Goal: Task Accomplishment & Management: Use online tool/utility

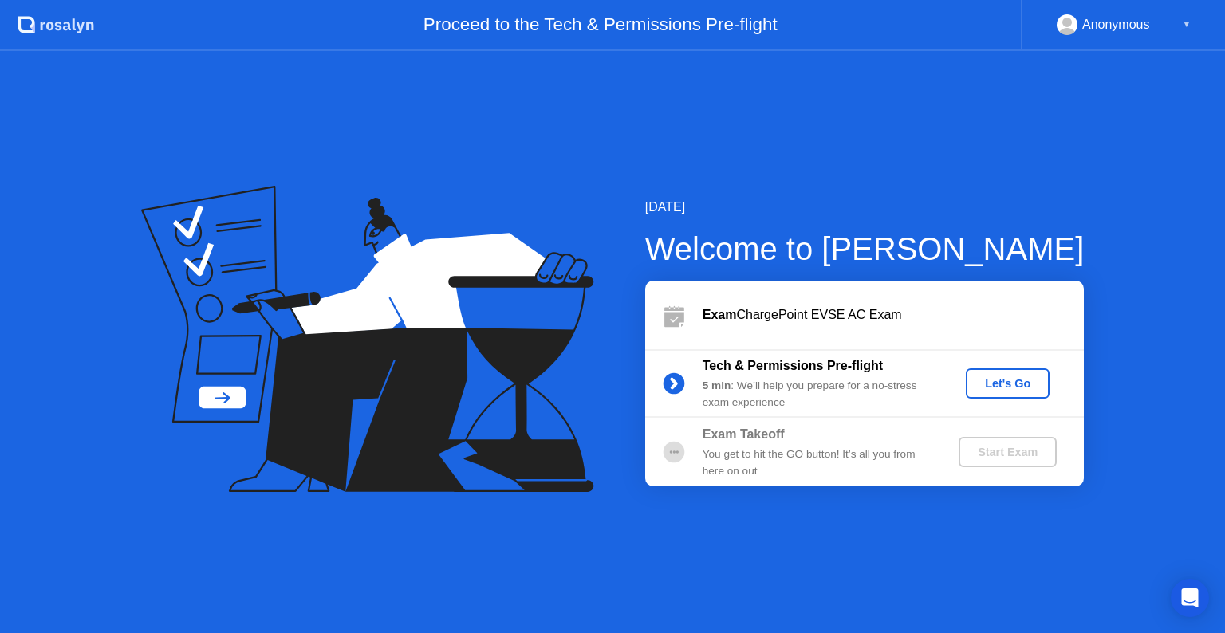
drag, startPoint x: 983, startPoint y: 311, endPoint x: 1119, endPoint y: 91, distance: 259.0
click at [1119, 91] on div "[DATE] Welcome to [PERSON_NAME] Exam ChargePoint EVSE AC Exam Tech & Permission…" at bounding box center [612, 342] width 1225 height 582
click at [1024, 380] on div "Let's Go" at bounding box center [1008, 383] width 71 height 13
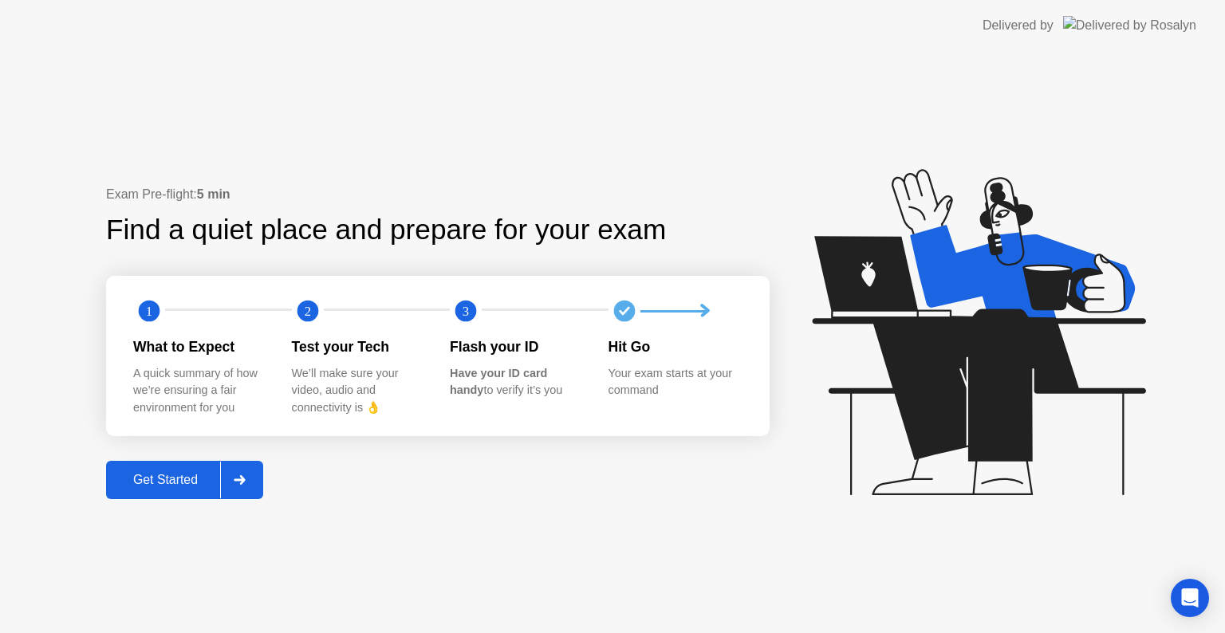
click at [201, 473] on div "Get Started" at bounding box center [165, 480] width 109 height 14
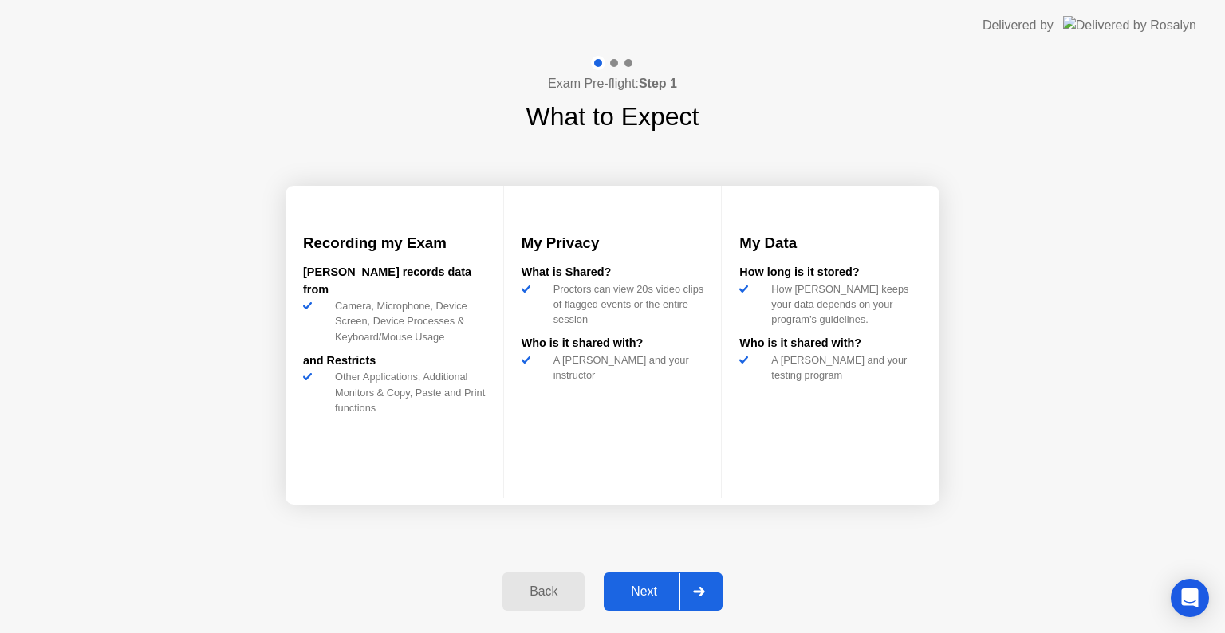
click at [638, 594] on div "Next" at bounding box center [644, 592] width 71 height 14
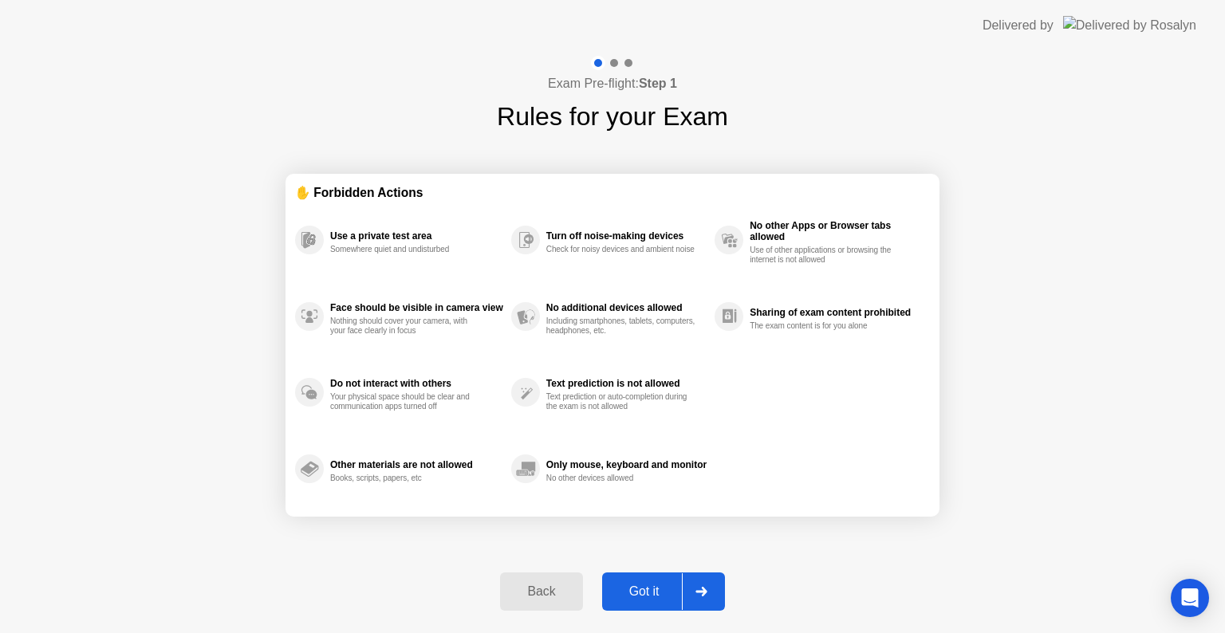
click at [1113, 437] on div "Exam Pre-flight: Step 1 Rules for your Exam ✋ Forbidden Actions Use a private t…" at bounding box center [612, 342] width 1225 height 582
click at [640, 592] on div "Got it" at bounding box center [644, 592] width 75 height 14
select select "**********"
select select "*******"
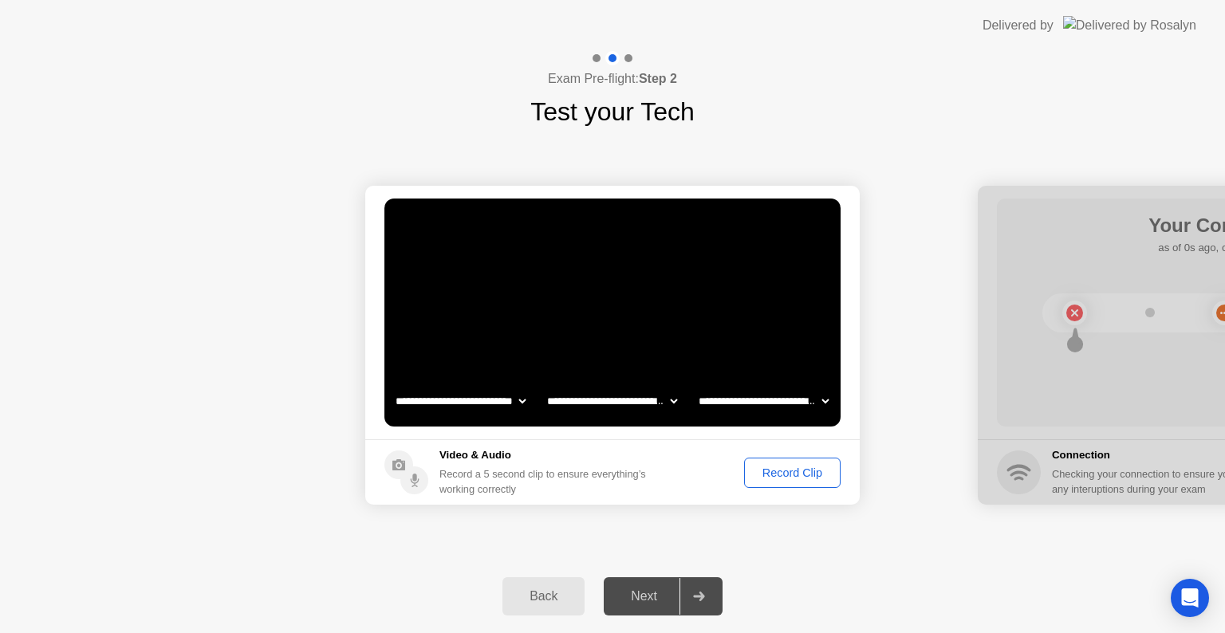
click at [820, 473] on div "Record Clip" at bounding box center [792, 473] width 85 height 13
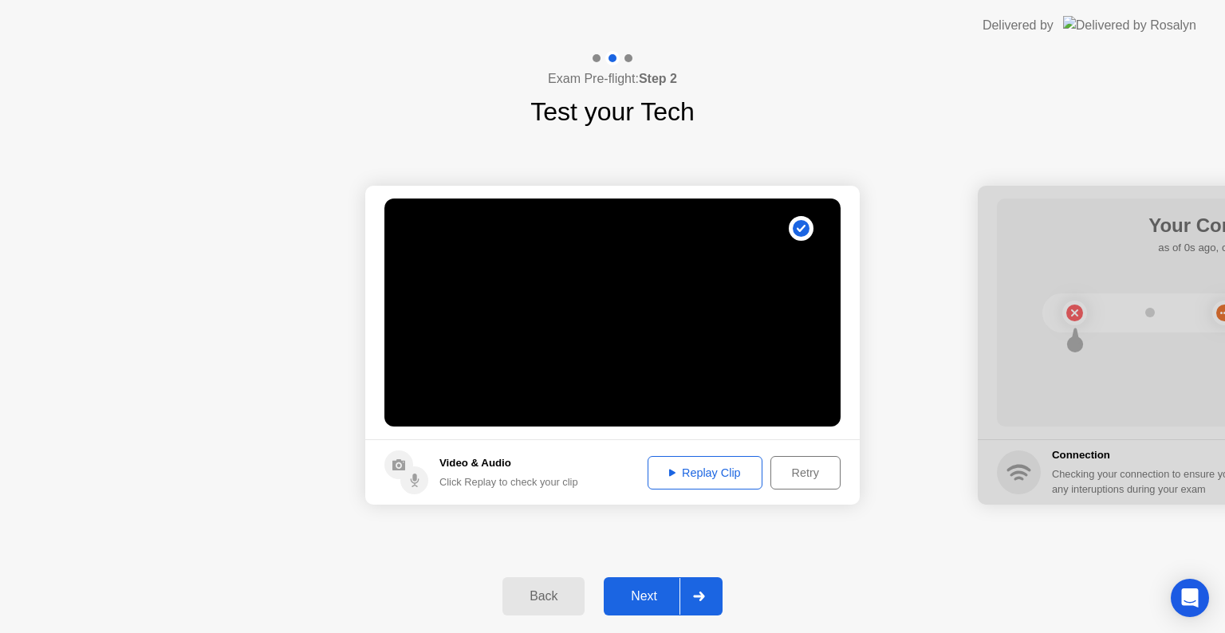
click at [654, 598] on div "Next" at bounding box center [644, 597] width 71 height 14
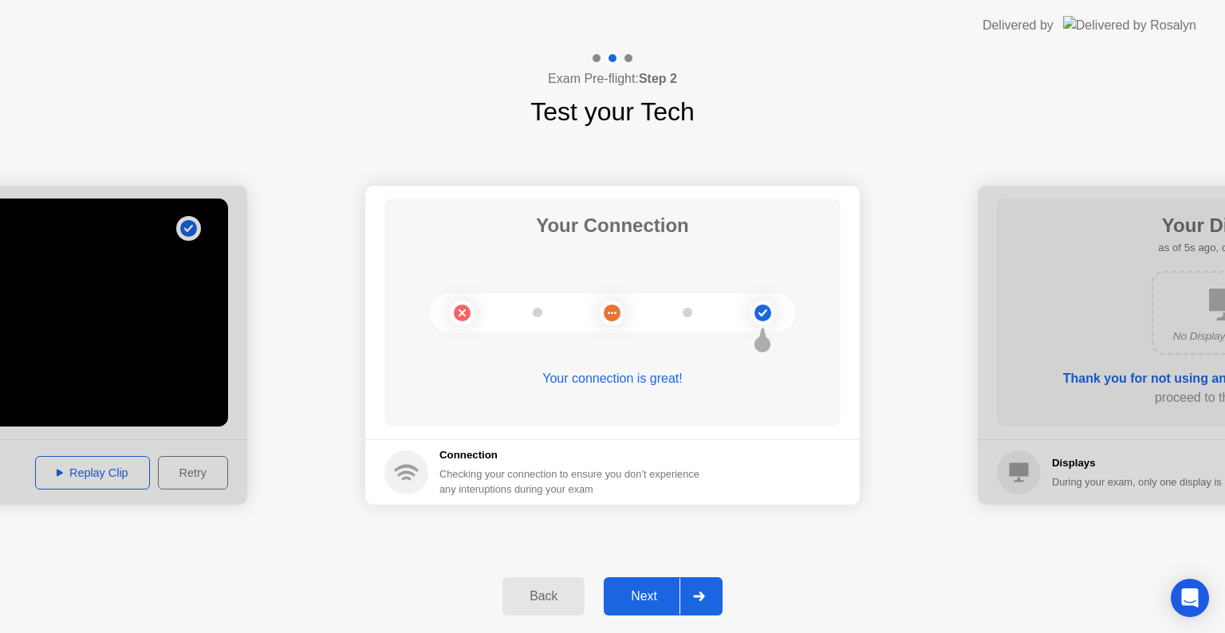
click at [654, 598] on div "Next" at bounding box center [644, 597] width 71 height 14
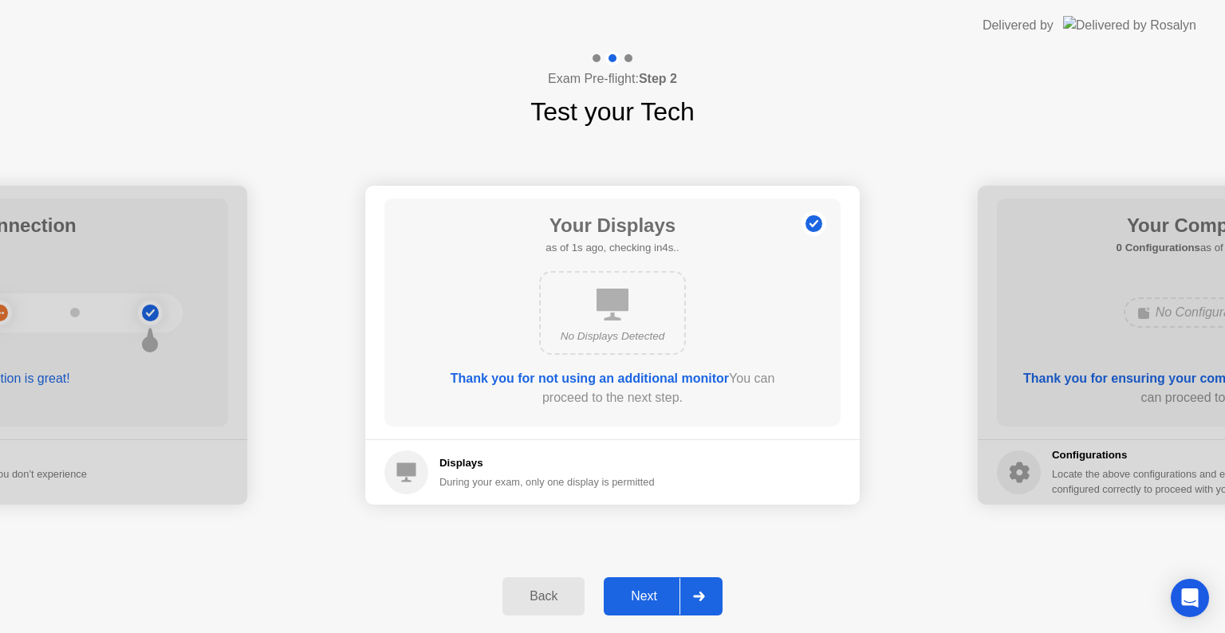
click at [654, 598] on div "Next" at bounding box center [644, 597] width 71 height 14
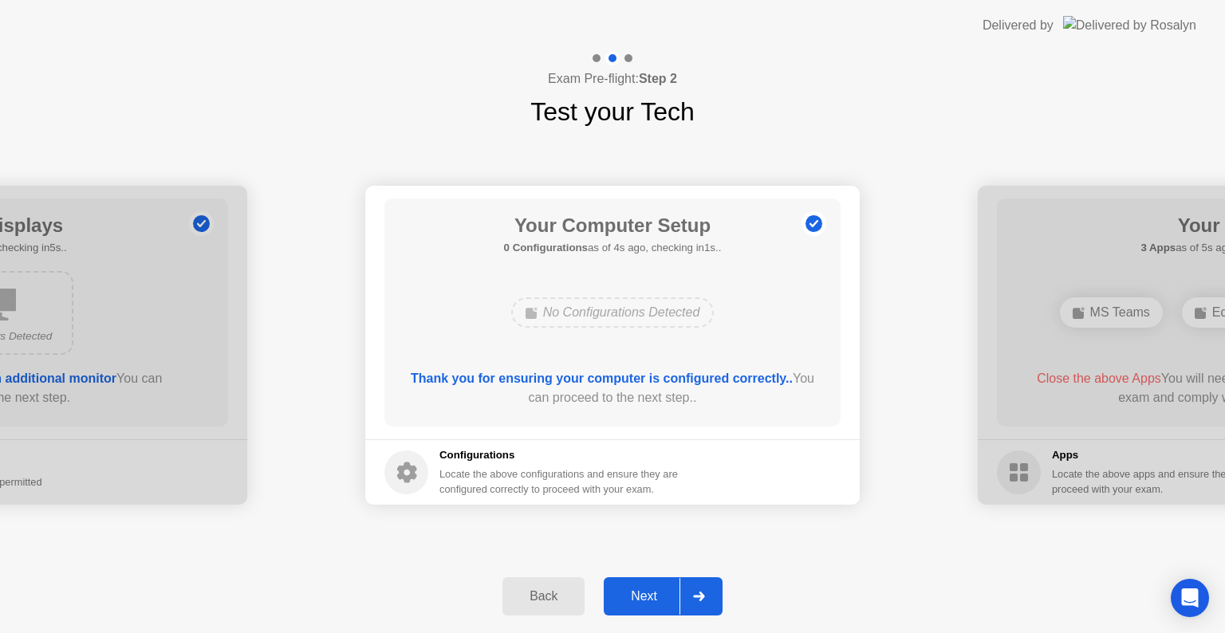
click at [654, 598] on div "Next" at bounding box center [644, 597] width 71 height 14
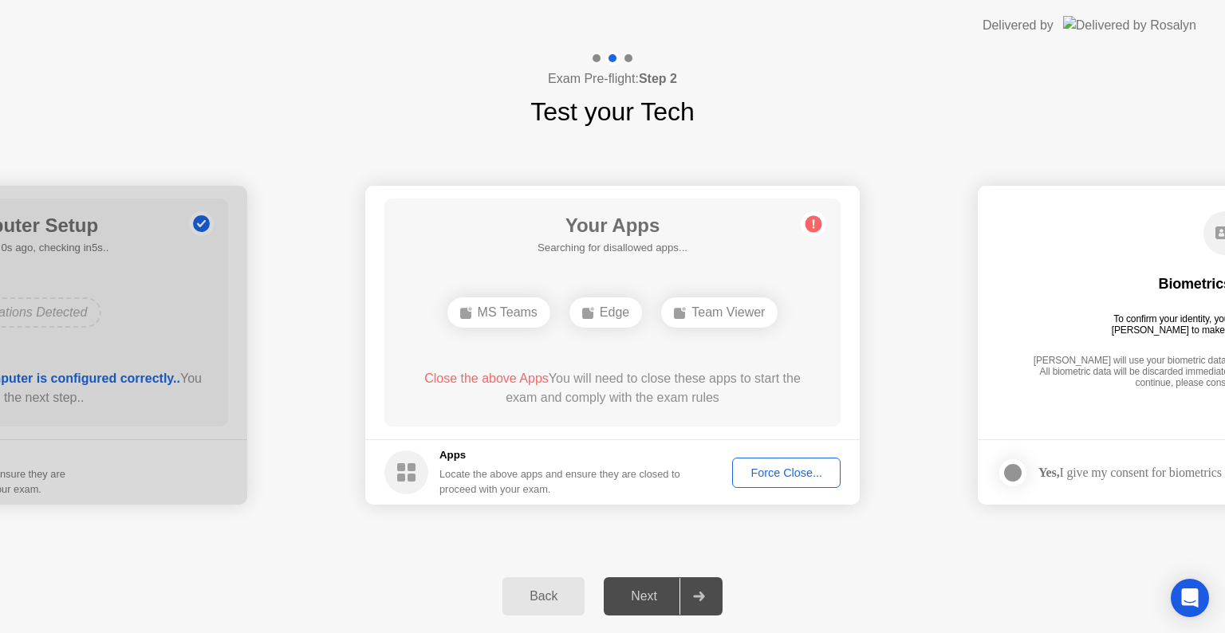
click at [792, 479] on div "Force Close..." at bounding box center [786, 473] width 97 height 13
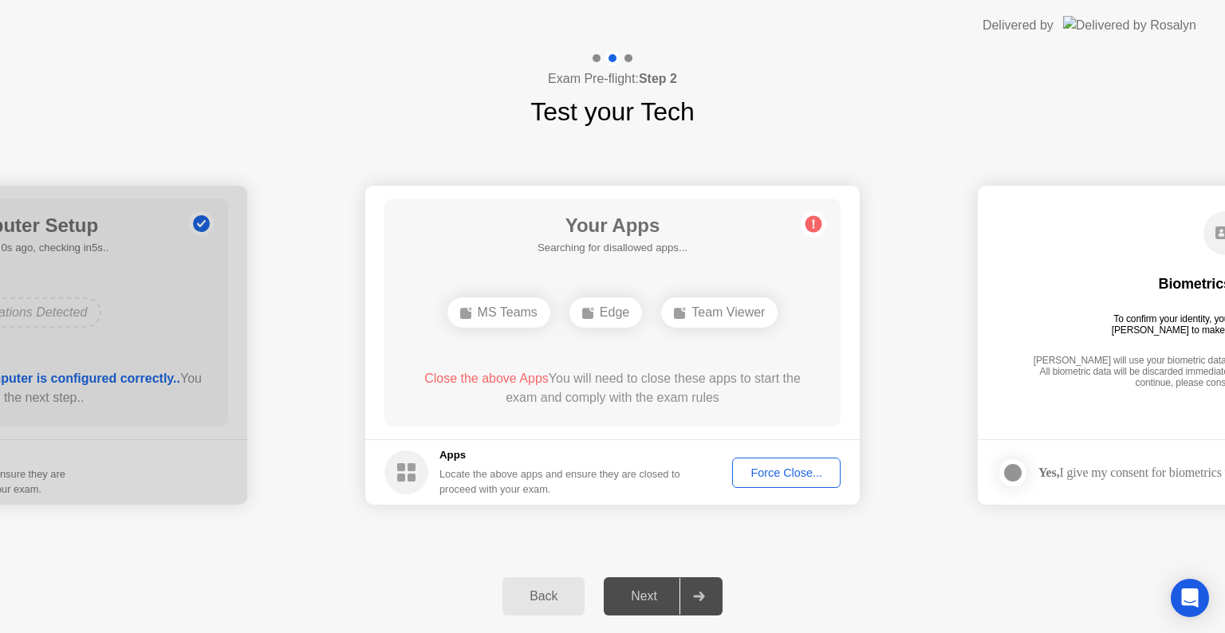
click at [803, 468] on div "Force Close..." at bounding box center [786, 473] width 97 height 13
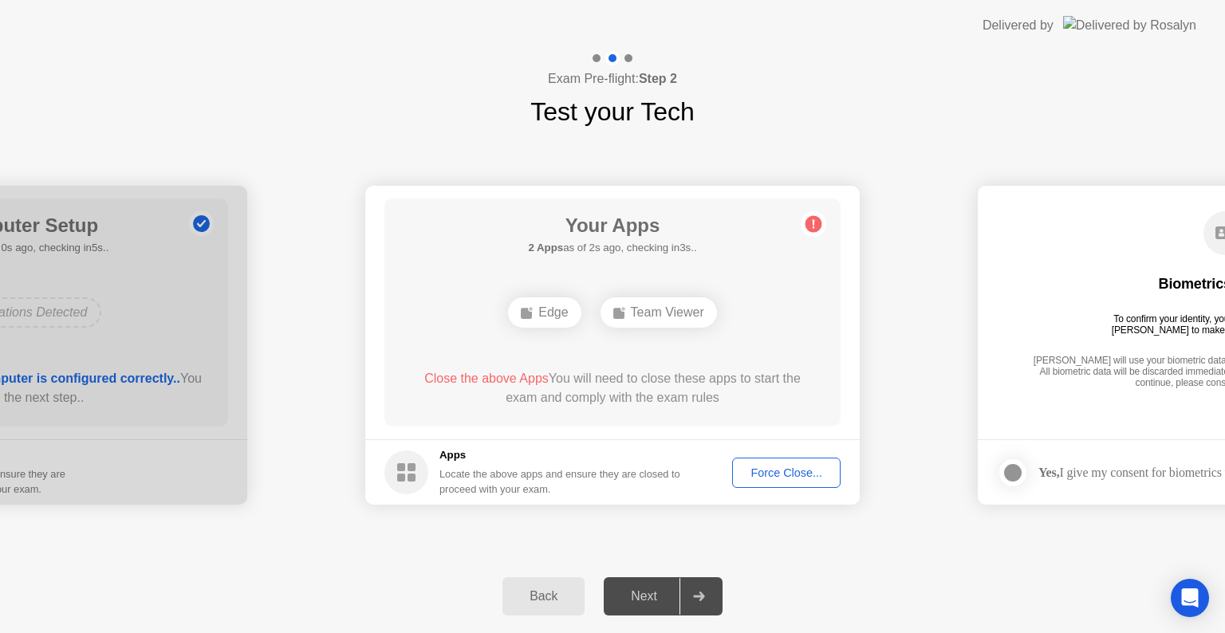
click at [549, 314] on div "Edge" at bounding box center [544, 313] width 73 height 30
click at [773, 488] on footer "Apps Locate the above apps and ensure they are closed to proceed with your exam…" at bounding box center [612, 472] width 495 height 65
click at [772, 467] on div "Force Close..." at bounding box center [786, 473] width 97 height 13
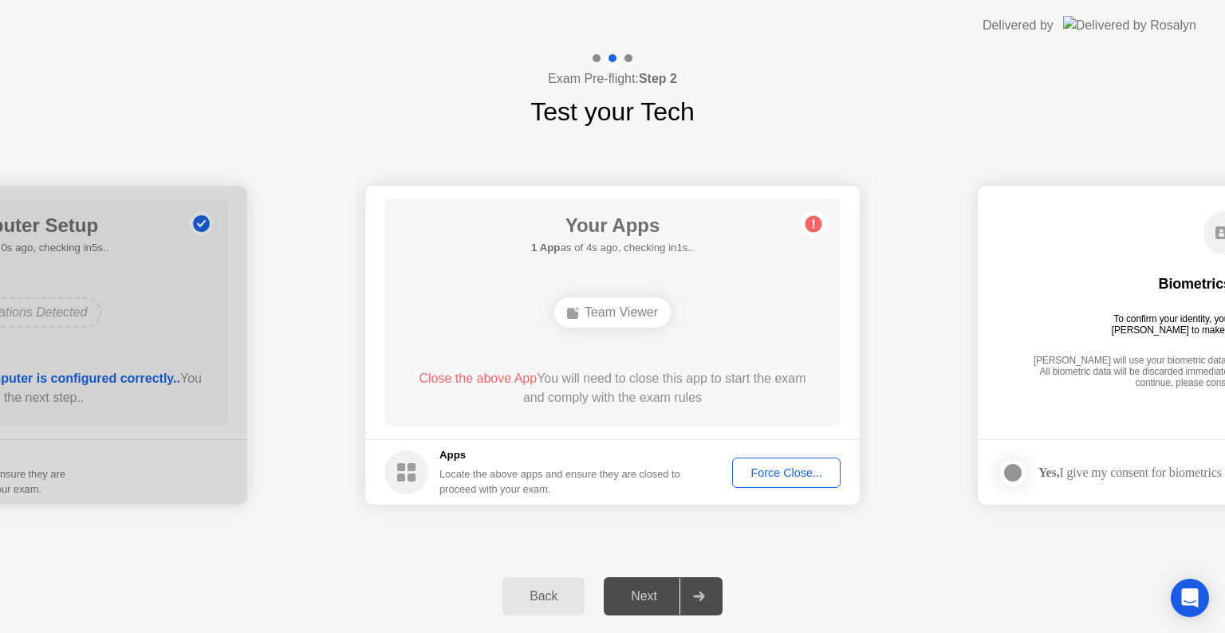
click at [631, 313] on div "Team Viewer" at bounding box center [612, 313] width 116 height 30
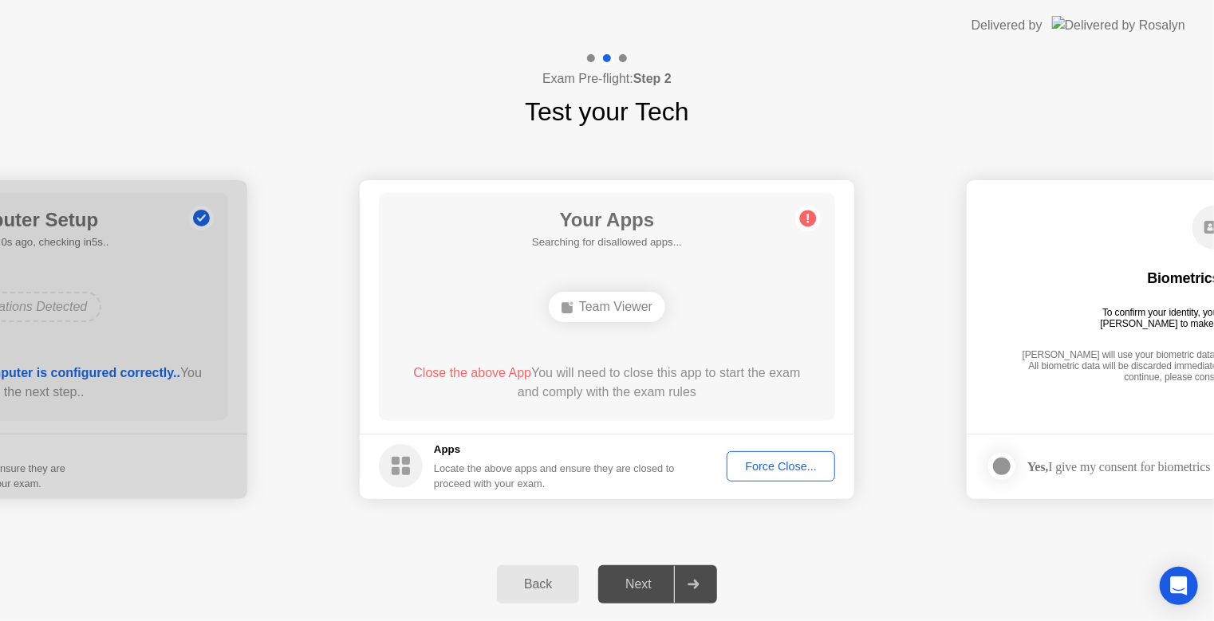
click at [786, 473] on div "Force Close..." at bounding box center [780, 466] width 97 height 13
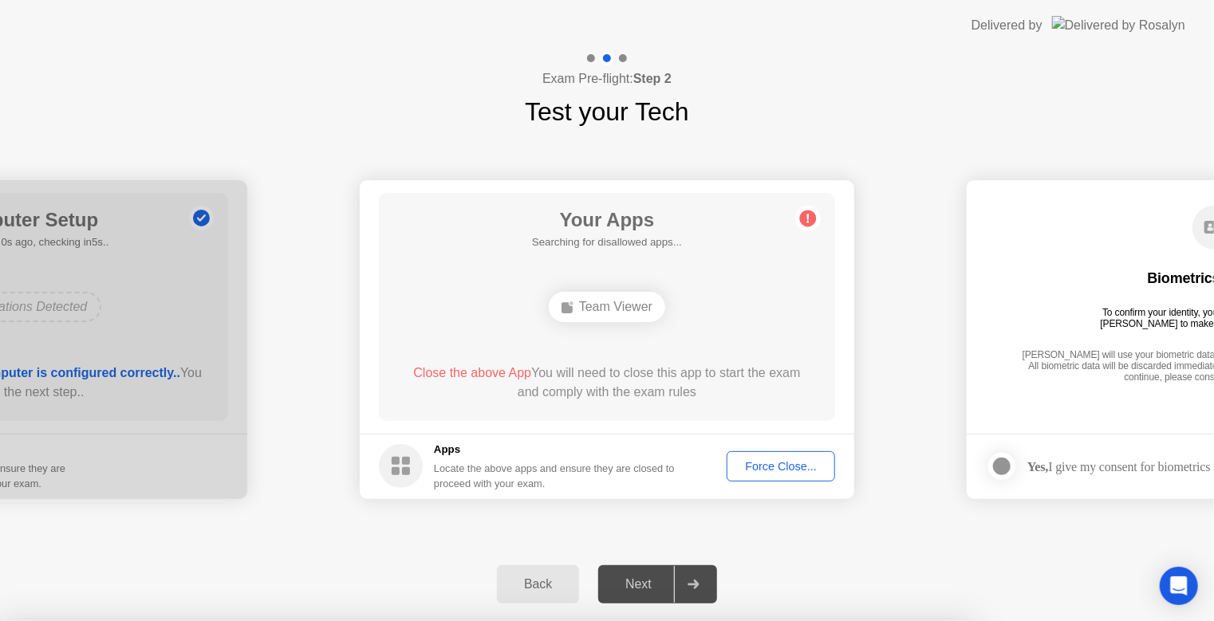
click at [918, 621] on div at bounding box center [607, 621] width 1214 height 0
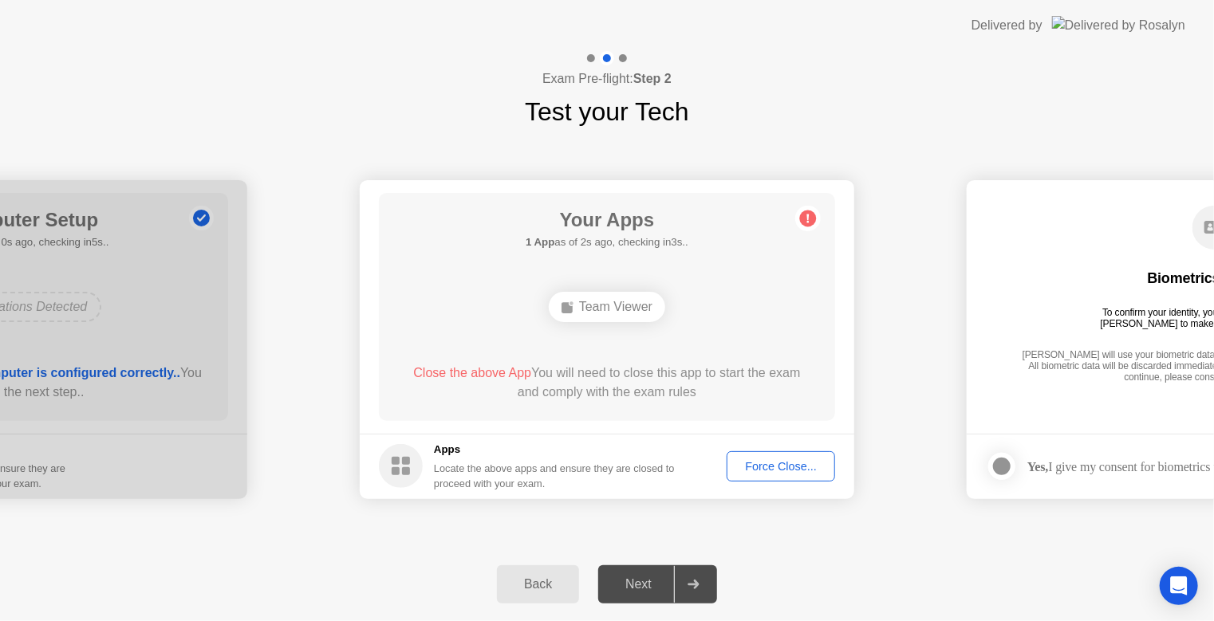
click at [928, 557] on div "Back Next" at bounding box center [607, 584] width 1214 height 73
click at [291, 539] on div "**********" at bounding box center [607, 339] width 1214 height 417
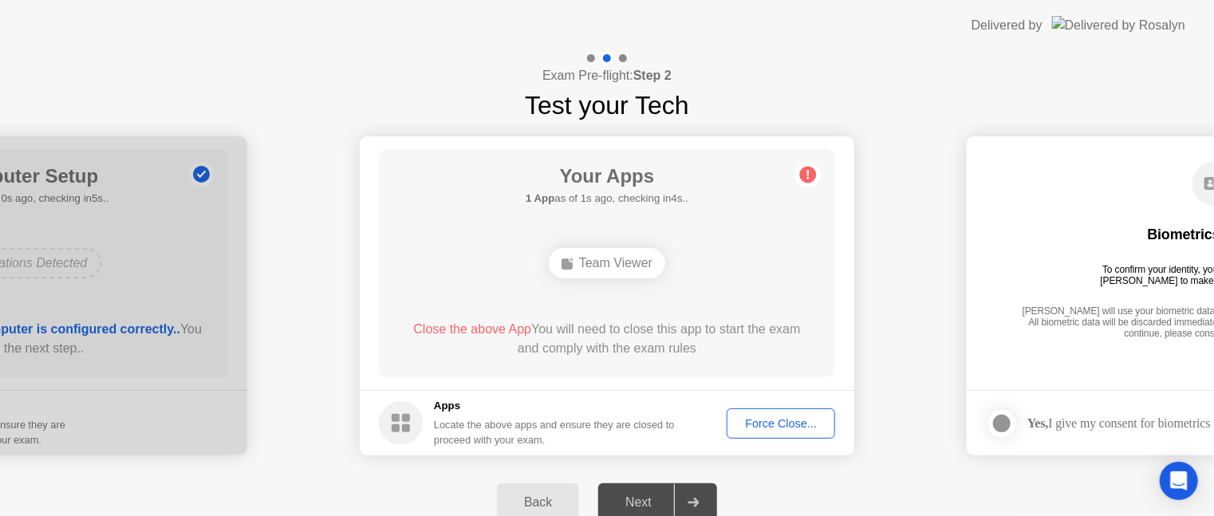
click at [589, 259] on div "Team Viewer" at bounding box center [607, 263] width 116 height 30
click at [767, 424] on div "Force Close..." at bounding box center [780, 423] width 97 height 13
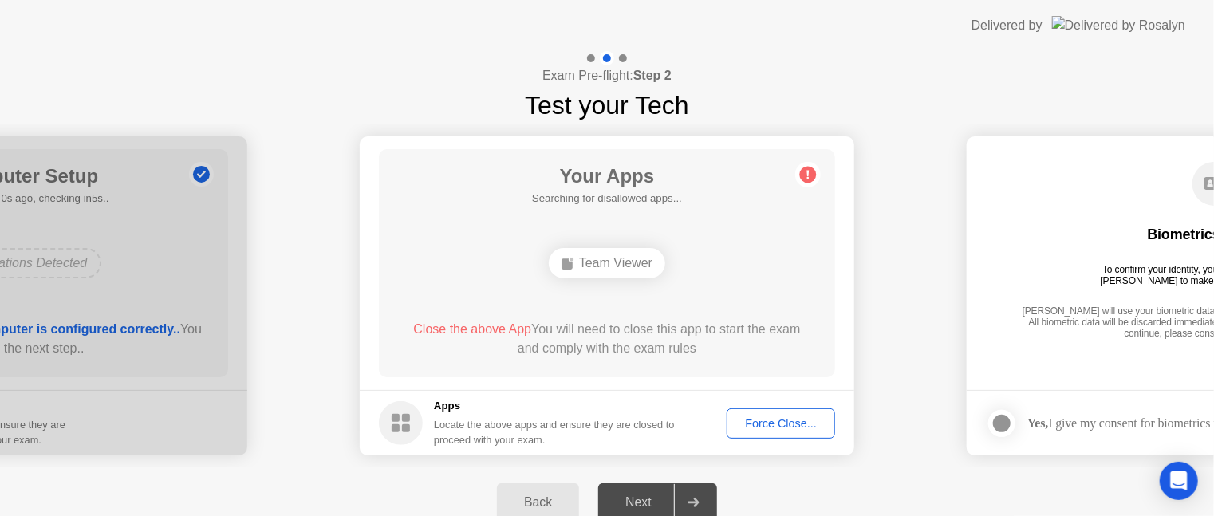
click at [531, 495] on div "Back" at bounding box center [538, 502] width 73 height 14
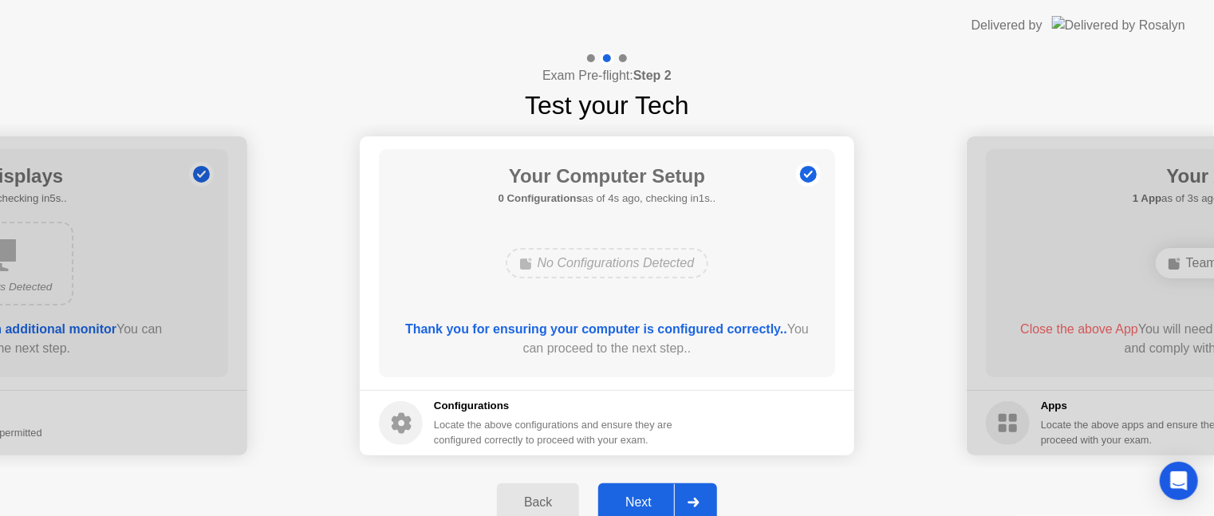
click at [638, 503] on div "Next" at bounding box center [638, 502] width 71 height 14
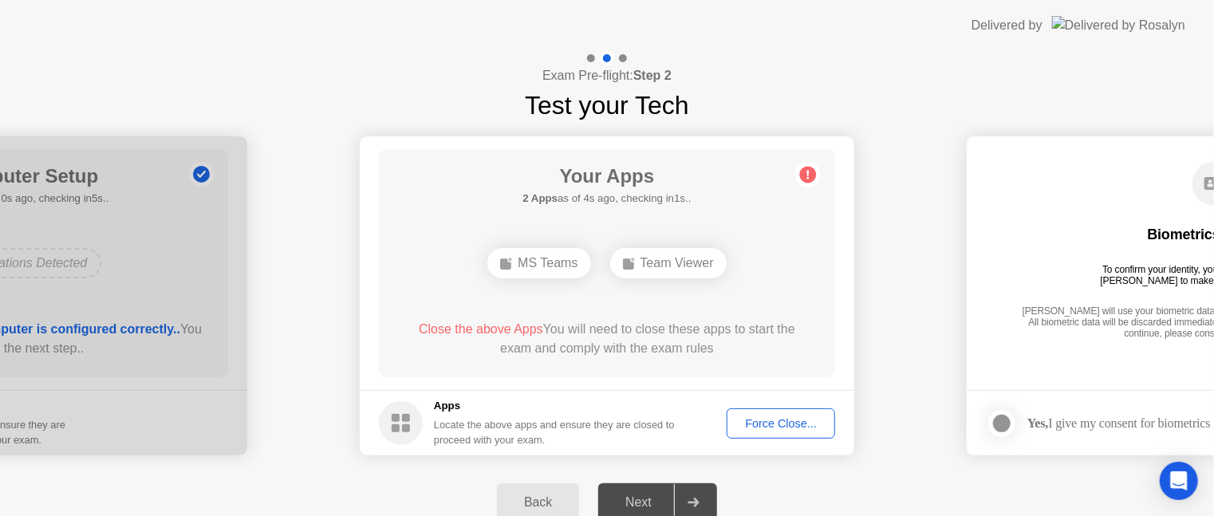
click at [651, 256] on div "Team Viewer" at bounding box center [668, 263] width 116 height 30
click at [775, 430] on div "Force Close..." at bounding box center [780, 423] width 97 height 13
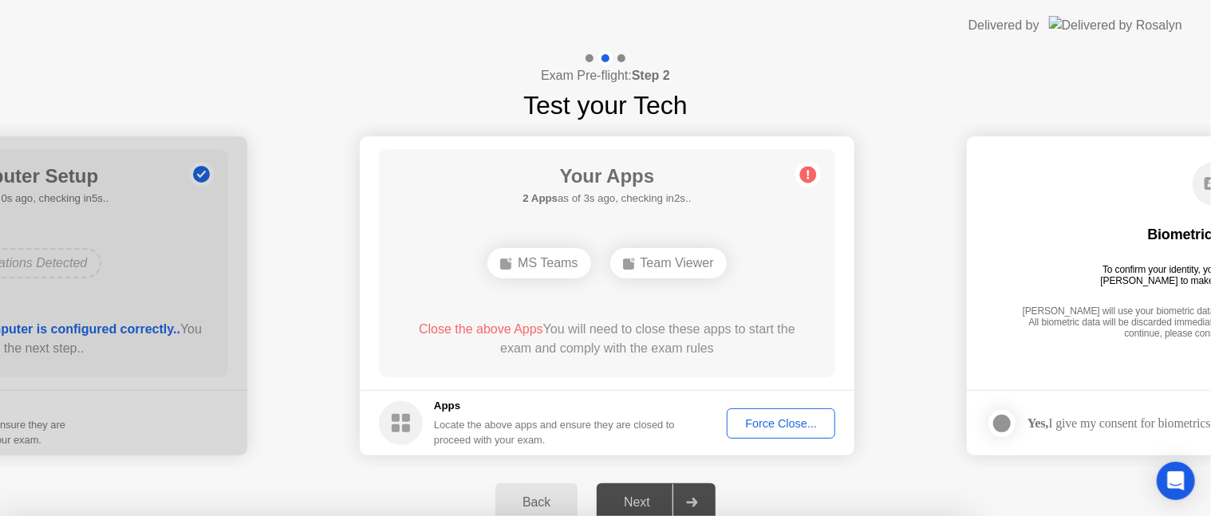
click at [776, 516] on div at bounding box center [605, 516] width 1211 height 0
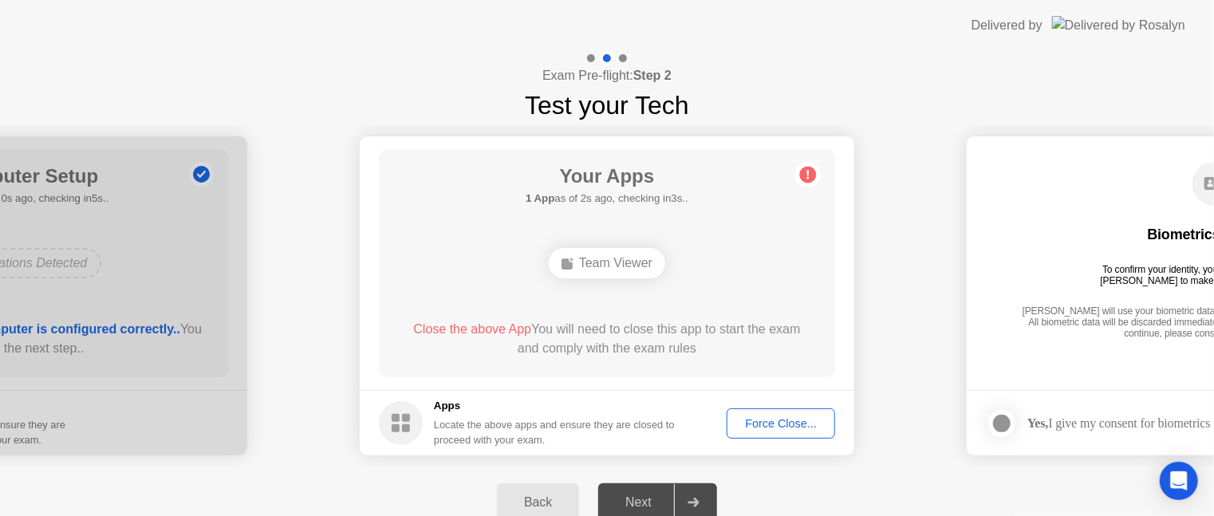
click at [767, 421] on div "Force Close..." at bounding box center [780, 423] width 97 height 13
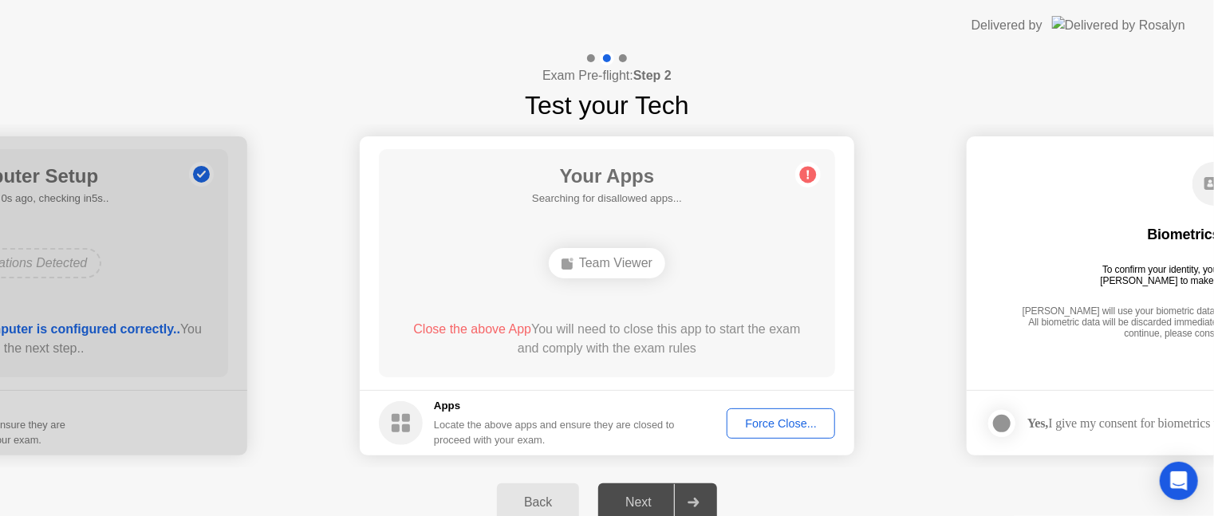
click at [804, 172] on circle at bounding box center [808, 175] width 17 height 17
click at [535, 497] on div "Back" at bounding box center [538, 502] width 73 height 14
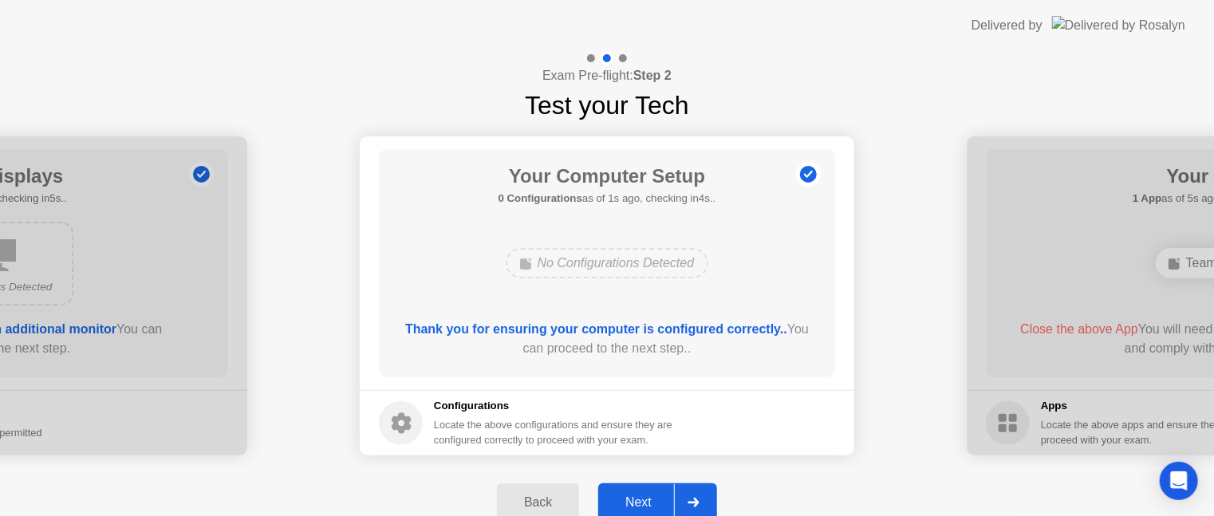
click at [696, 500] on icon at bounding box center [693, 503] width 11 height 10
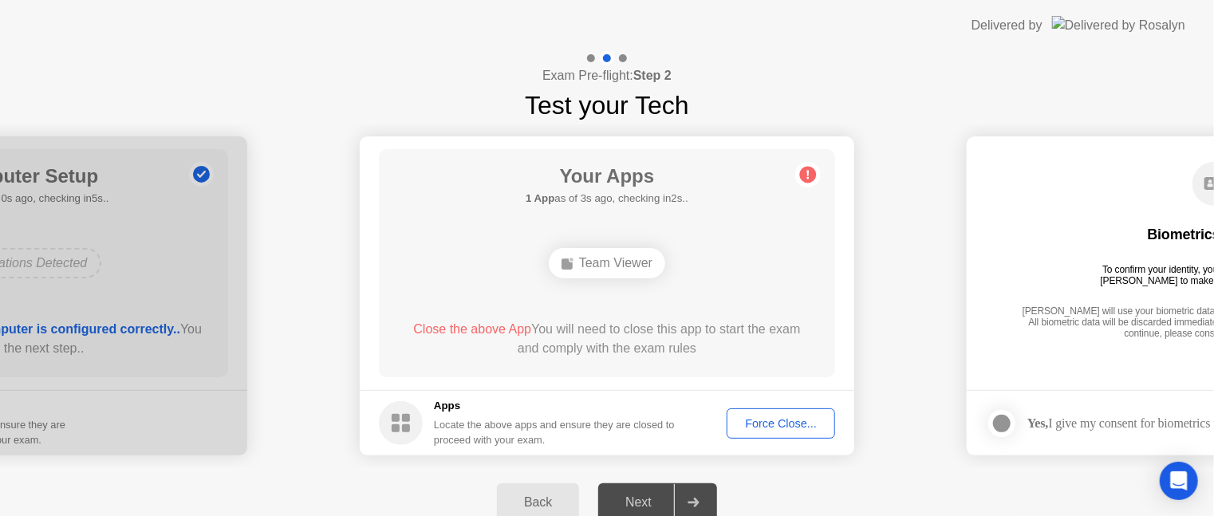
click at [801, 422] on div "Force Close..." at bounding box center [780, 423] width 97 height 13
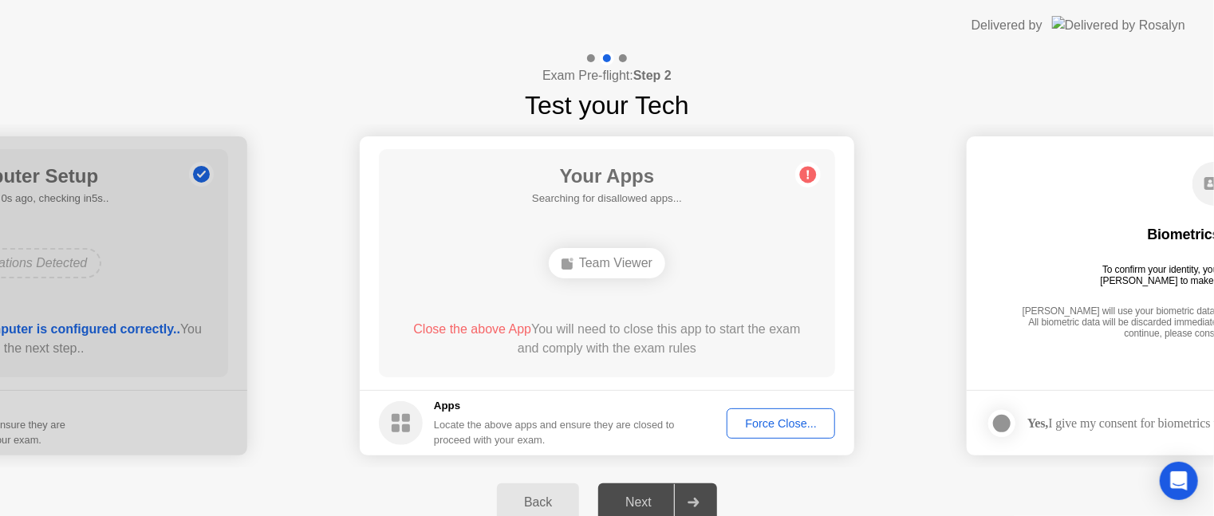
click at [400, 415] on circle at bounding box center [401, 423] width 44 height 44
drag, startPoint x: 988, startPoint y: 61, endPoint x: 1154, endPoint y: -14, distance: 182.5
click at [1154, 0] on html "**********" at bounding box center [607, 258] width 1214 height 516
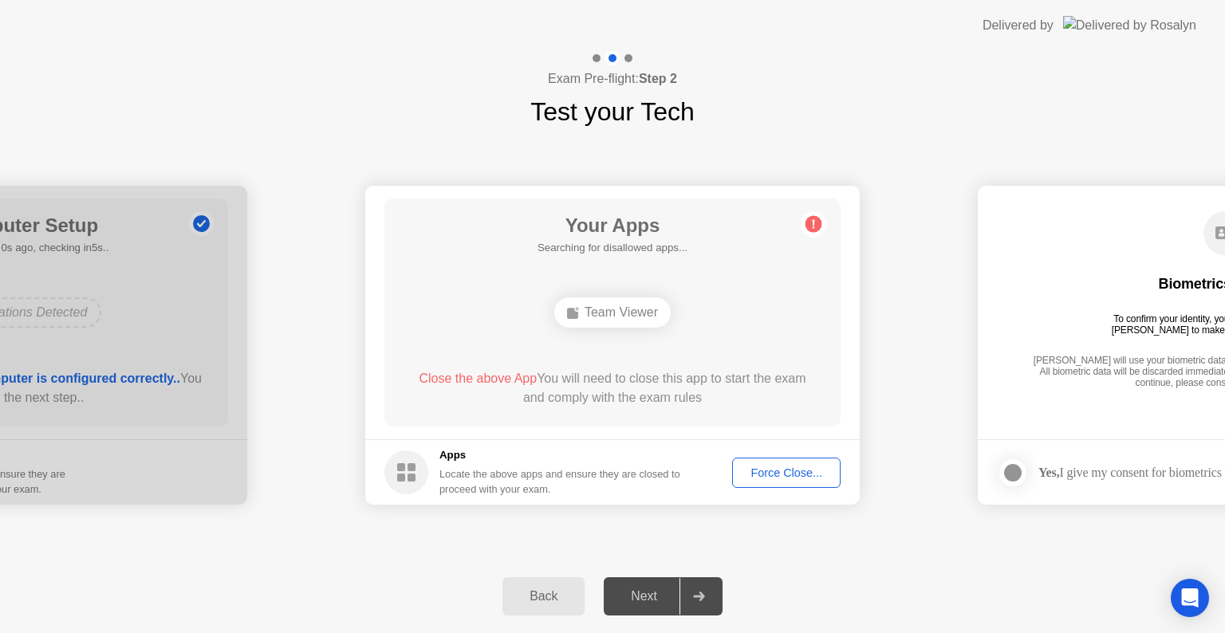
click at [539, 584] on button "Back" at bounding box center [544, 597] width 82 height 38
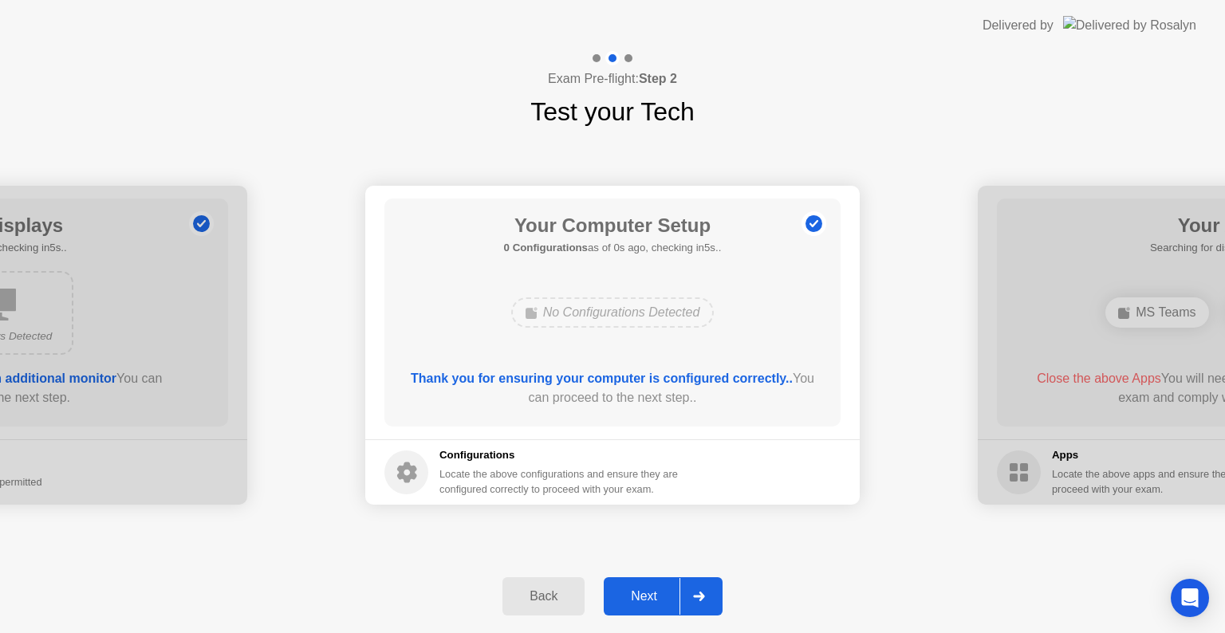
click at [539, 584] on button "Back" at bounding box center [544, 597] width 82 height 38
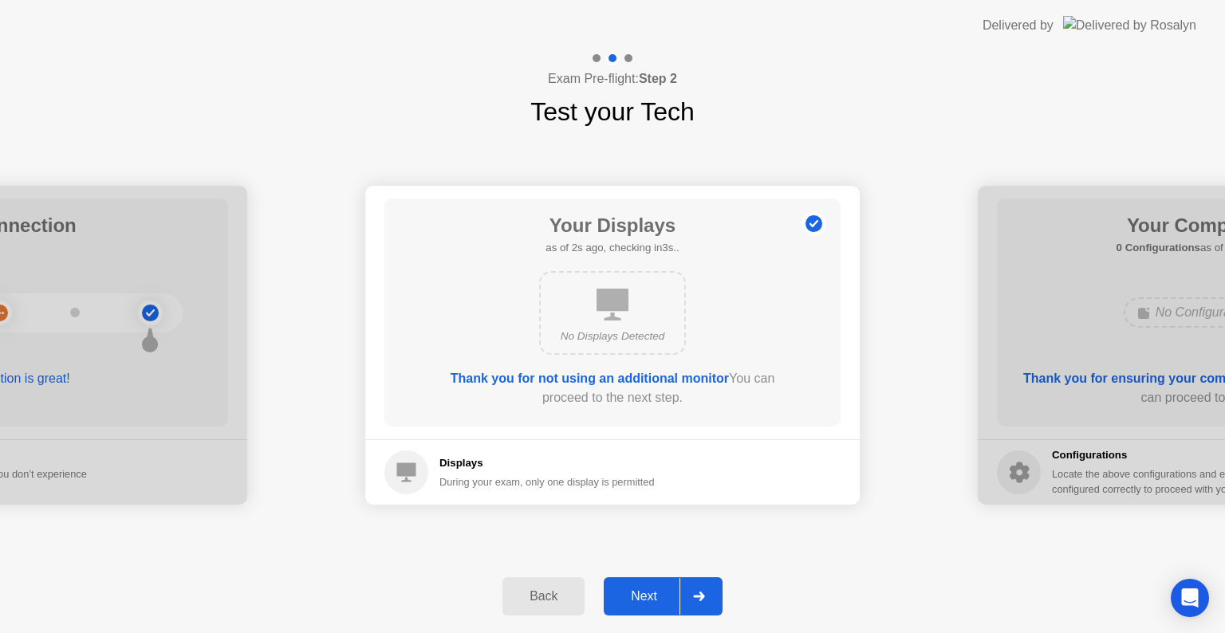
click at [622, 595] on div "Next" at bounding box center [644, 597] width 71 height 14
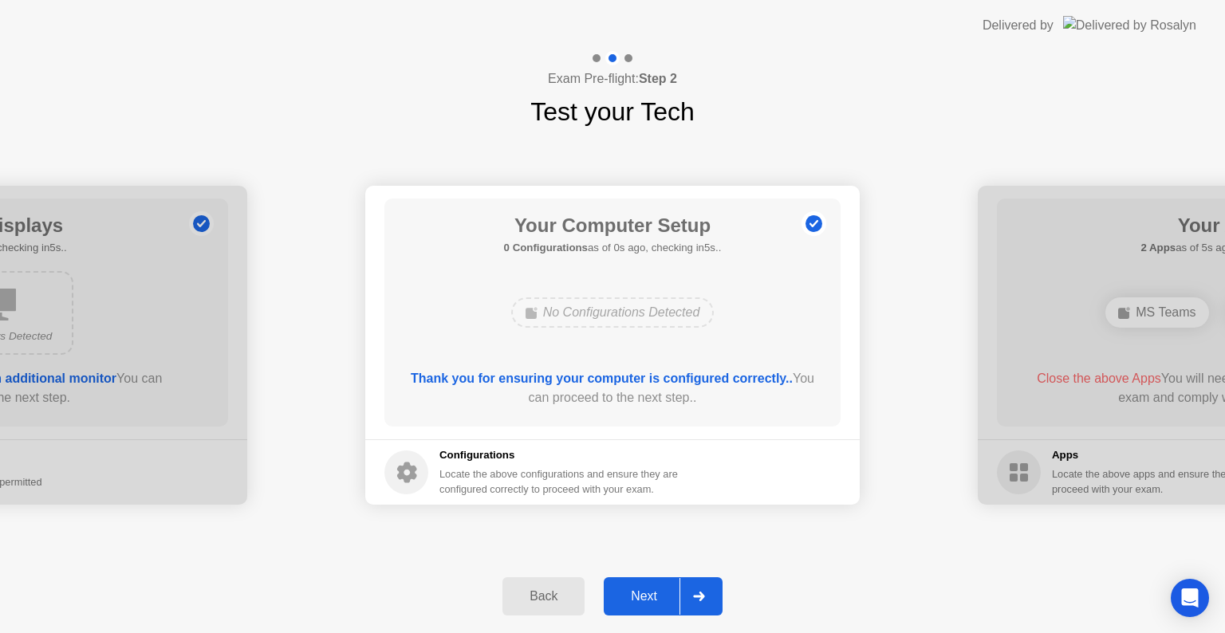
click at [622, 595] on div "Next" at bounding box center [644, 597] width 71 height 14
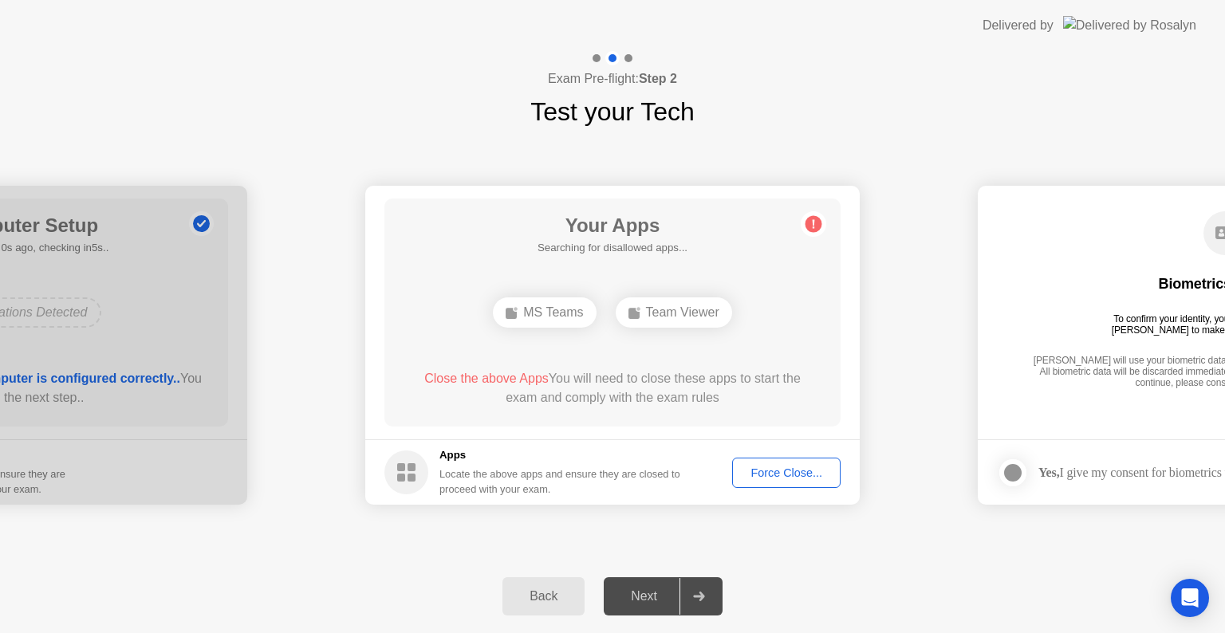
click at [783, 470] on div "Force Close..." at bounding box center [786, 473] width 97 height 13
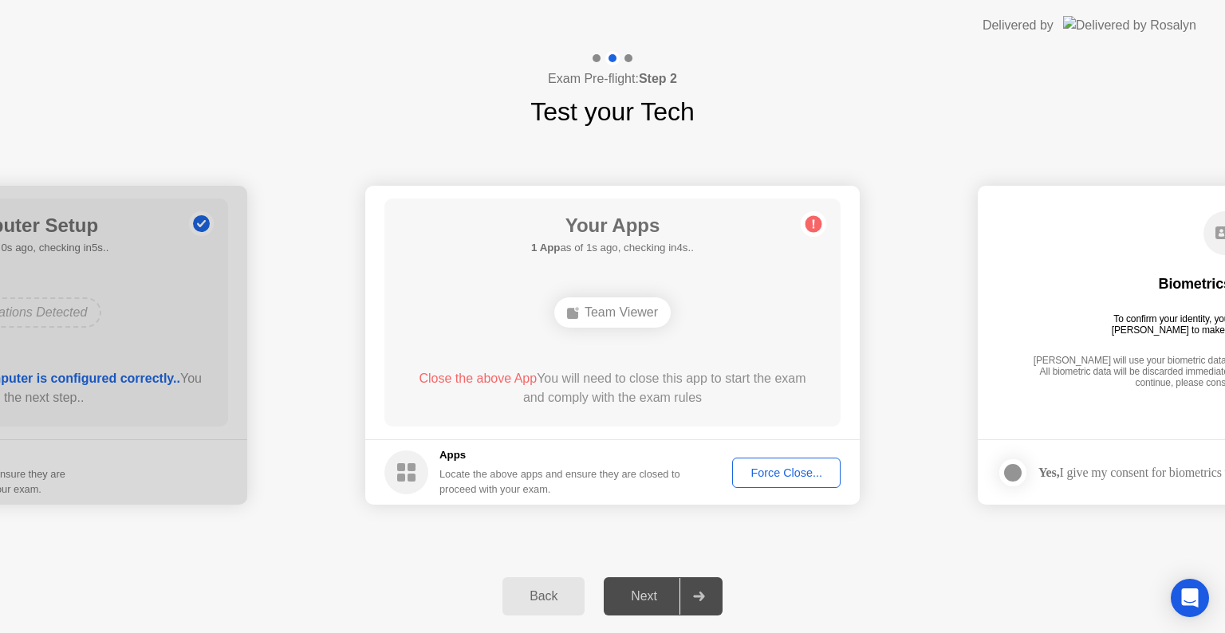
click at [1063, 373] on div "[PERSON_NAME] will use your biometric data to compare the faces on the provided…" at bounding box center [1225, 373] width 393 height 36
click at [815, 227] on circle at bounding box center [814, 224] width 17 height 17
click at [761, 469] on div "Force Close..." at bounding box center [786, 473] width 97 height 13
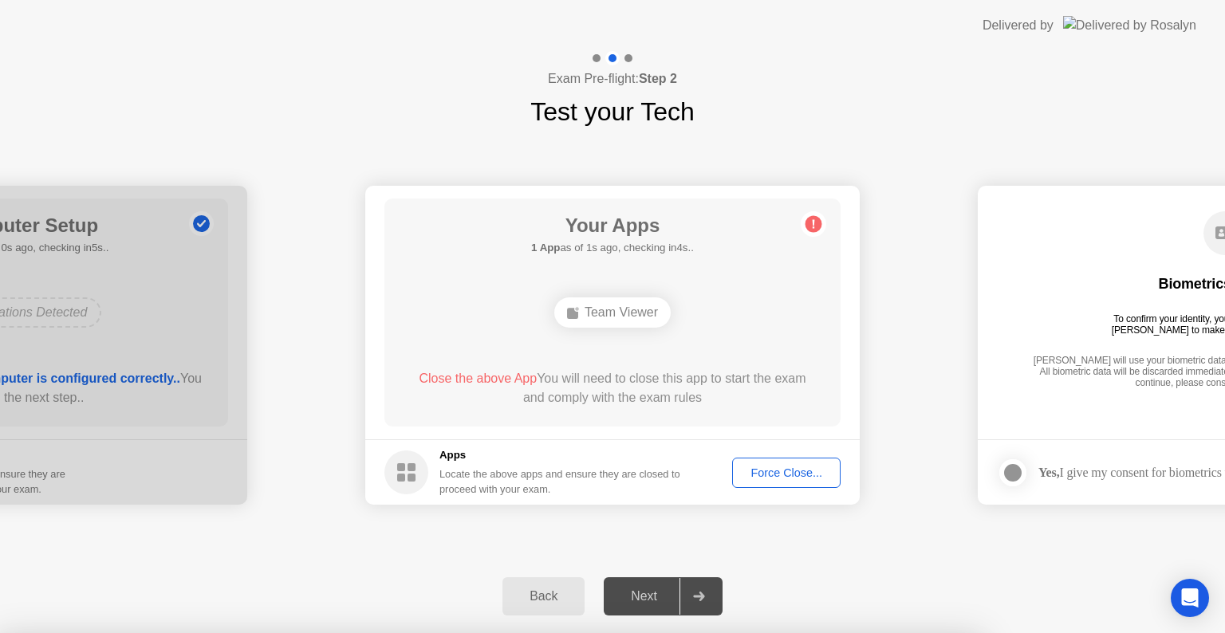
drag, startPoint x: 669, startPoint y: 430, endPoint x: 681, endPoint y: 412, distance: 21.9
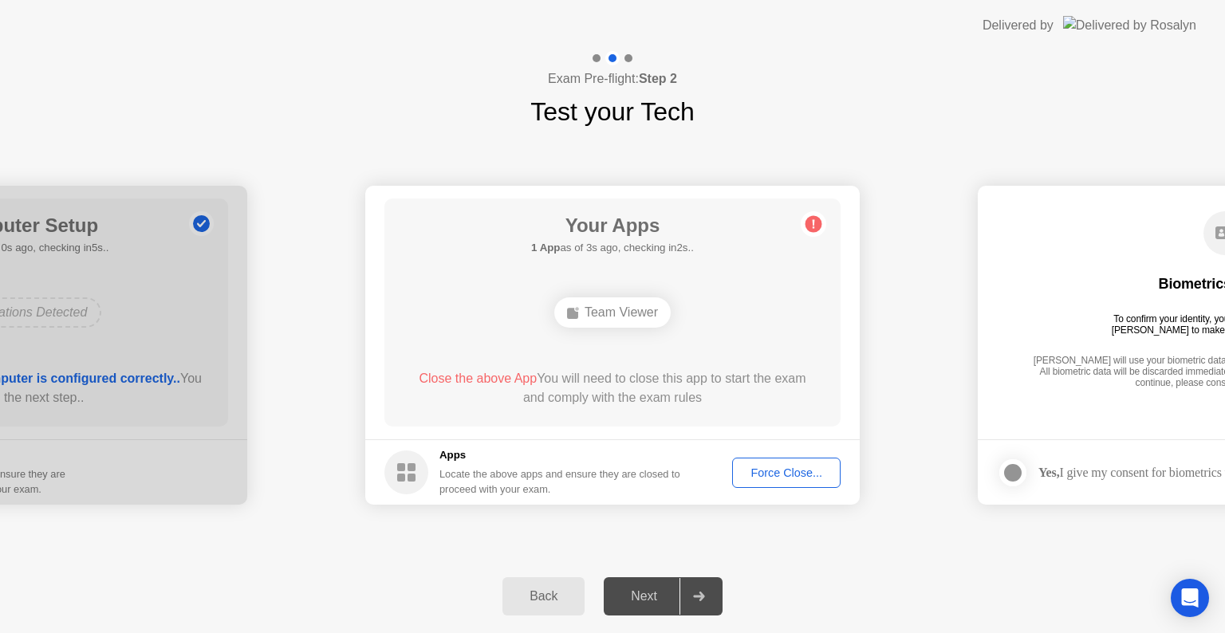
click at [811, 227] on circle at bounding box center [814, 224] width 17 height 17
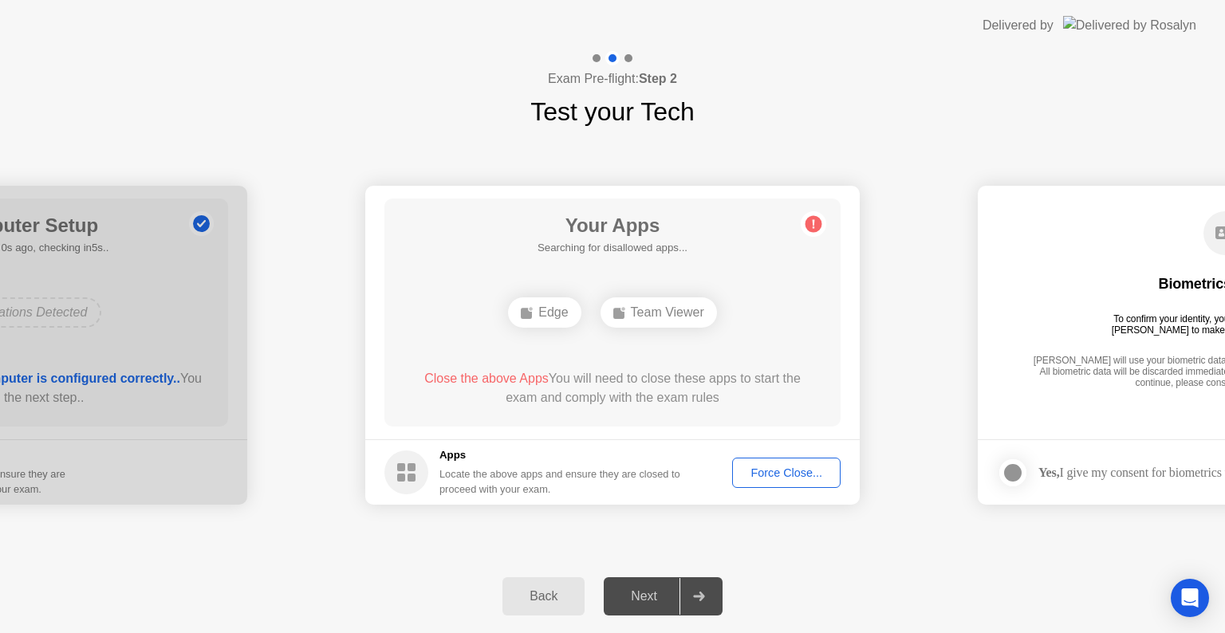
click at [712, 586] on div at bounding box center [699, 596] width 38 height 37
click at [641, 596] on div "Next" at bounding box center [644, 597] width 71 height 14
click at [561, 598] on div "Back" at bounding box center [543, 597] width 73 height 14
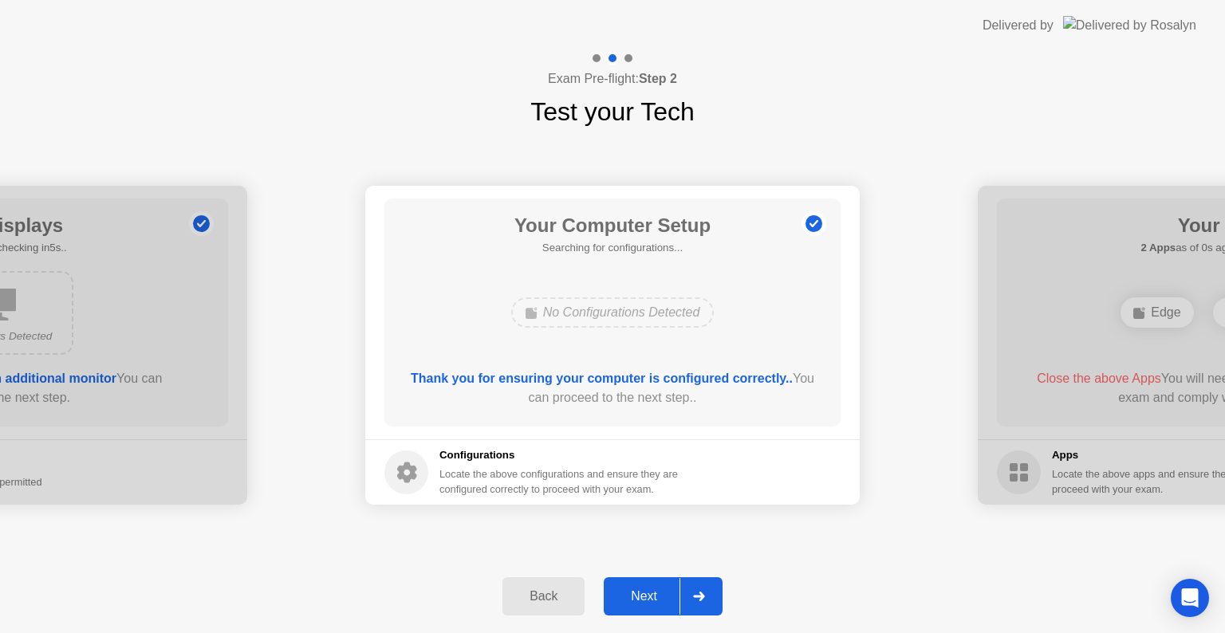
click at [561, 598] on div "Back" at bounding box center [543, 597] width 73 height 14
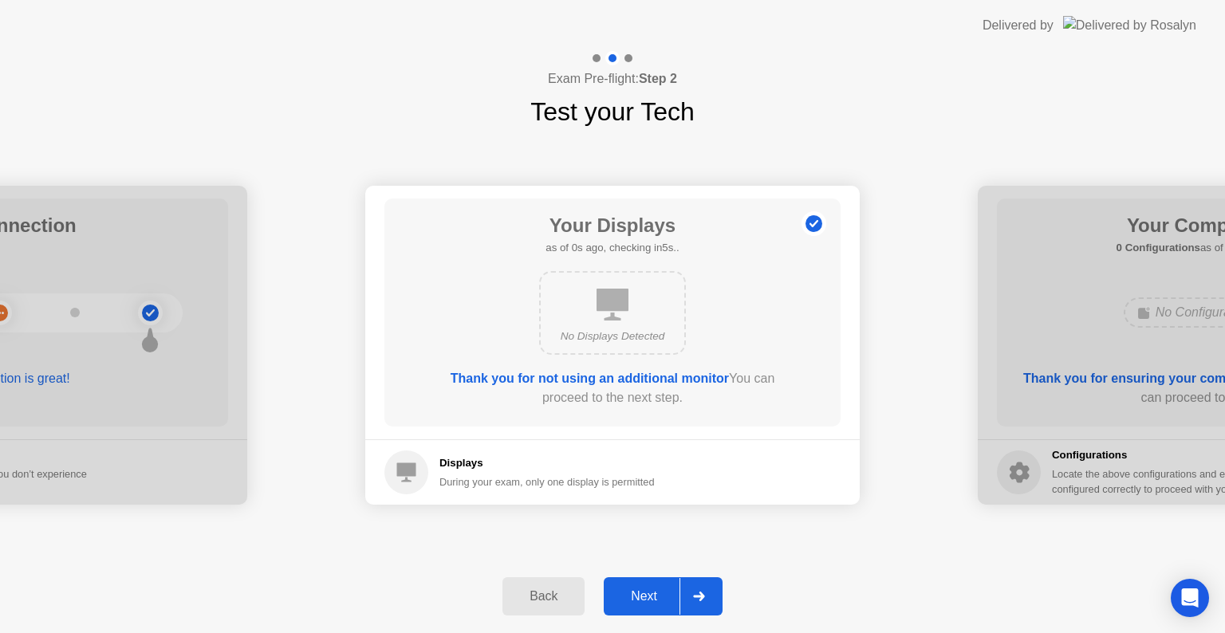
click at [561, 598] on div "Back" at bounding box center [543, 597] width 73 height 14
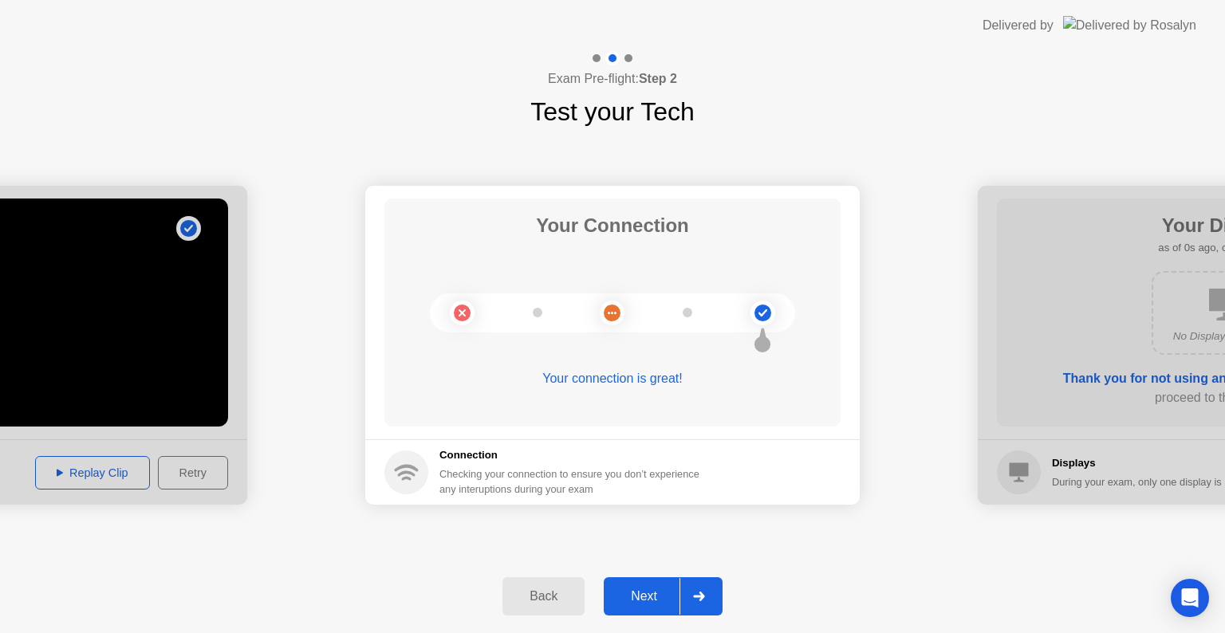
click at [561, 598] on div "Back" at bounding box center [543, 597] width 73 height 14
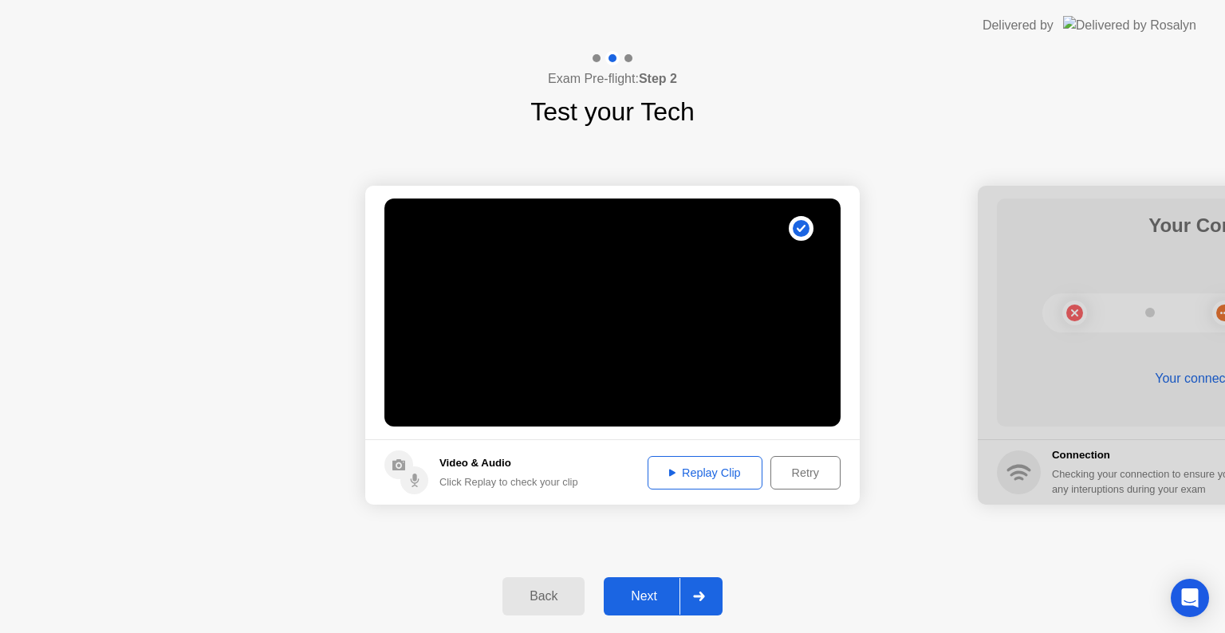
click at [667, 608] on button "Next" at bounding box center [663, 597] width 119 height 38
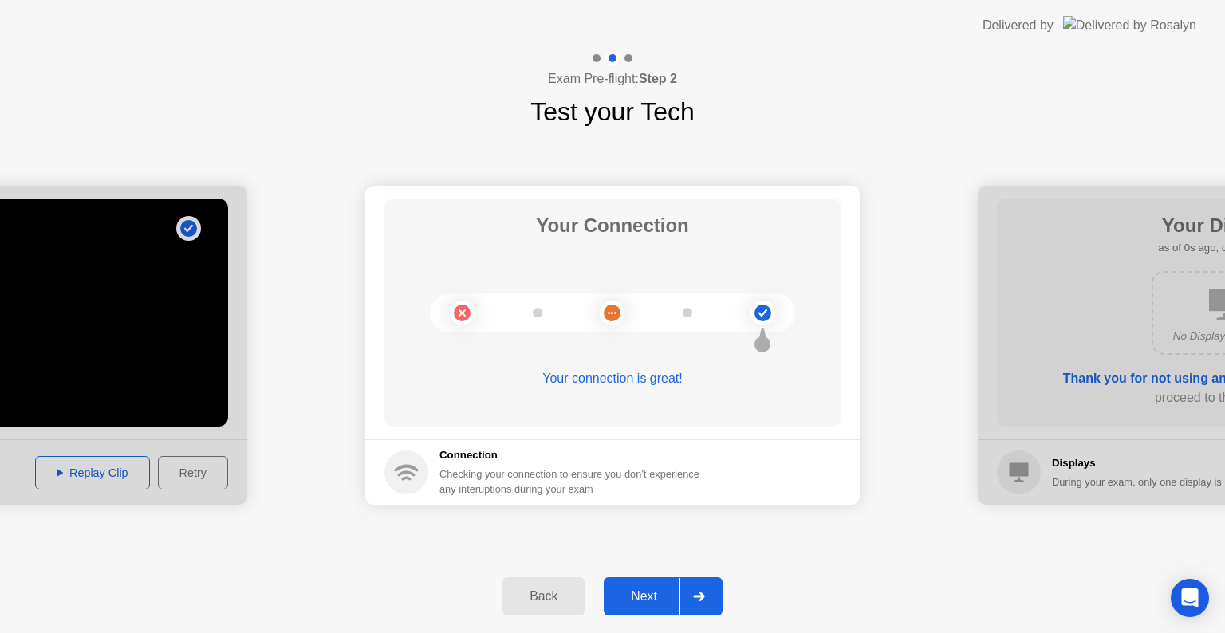
click at [667, 608] on button "Next" at bounding box center [663, 597] width 119 height 38
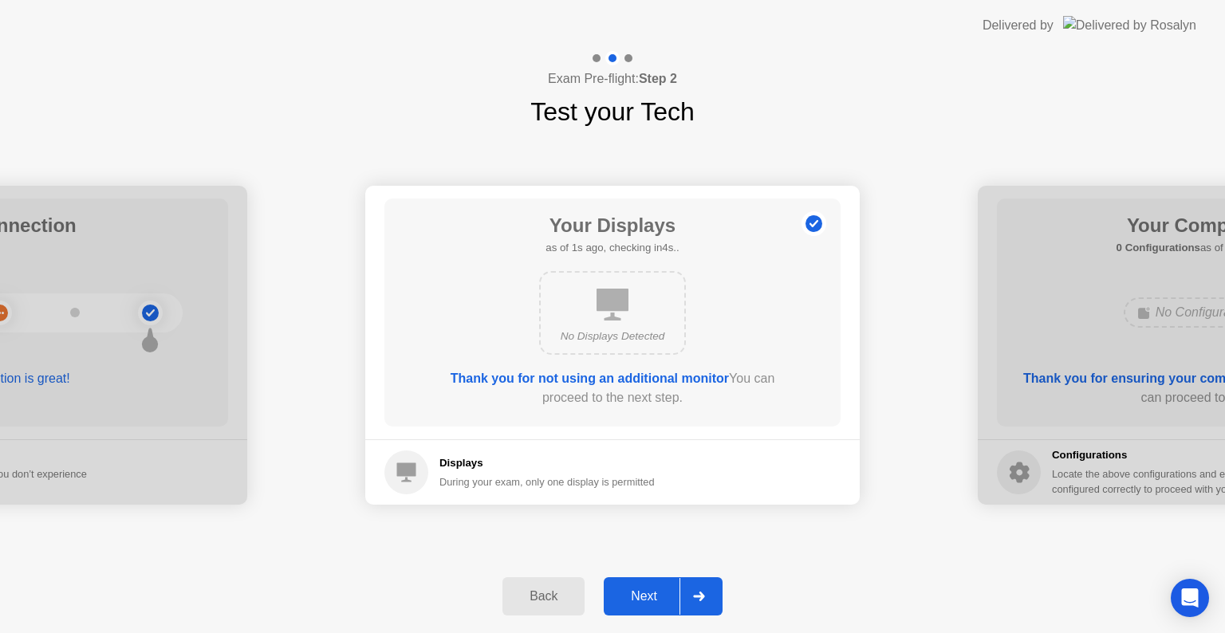
click at [667, 608] on button "Next" at bounding box center [663, 597] width 119 height 38
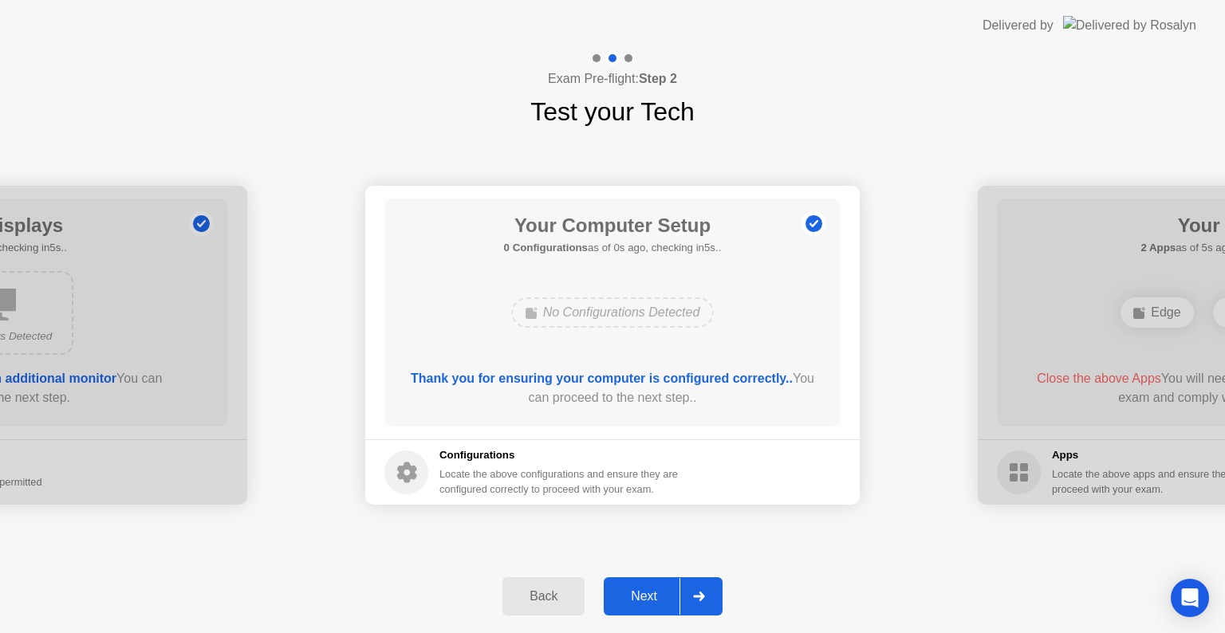
click at [667, 608] on button "Next" at bounding box center [663, 597] width 119 height 38
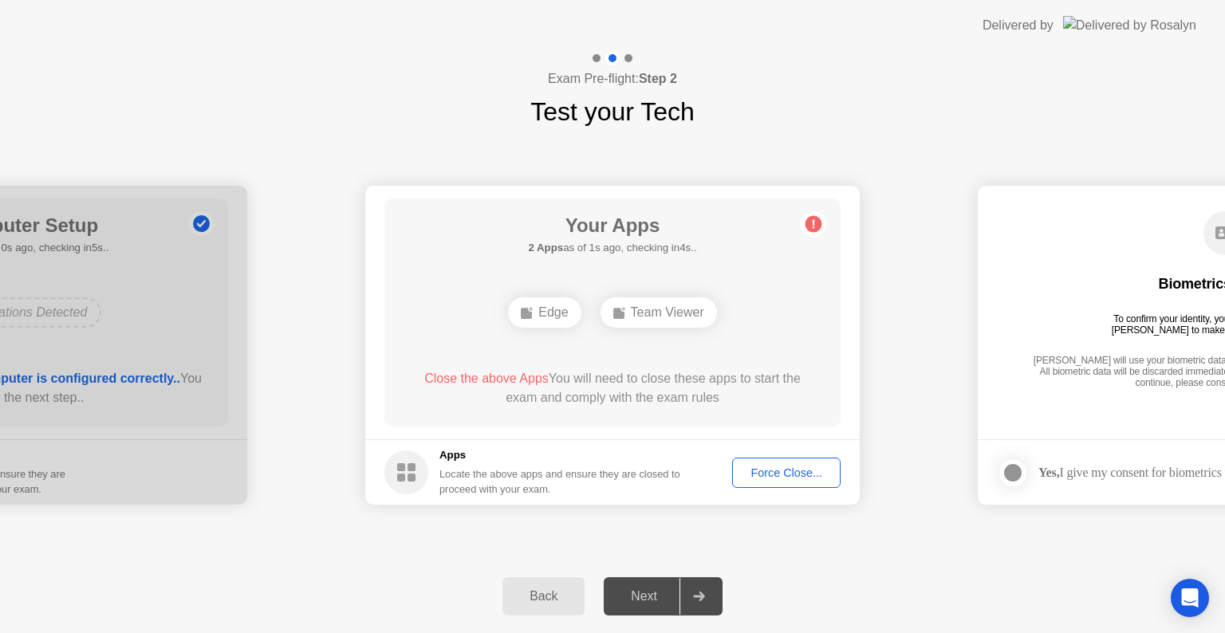
click at [744, 472] on div "Force Close..." at bounding box center [786, 473] width 97 height 13
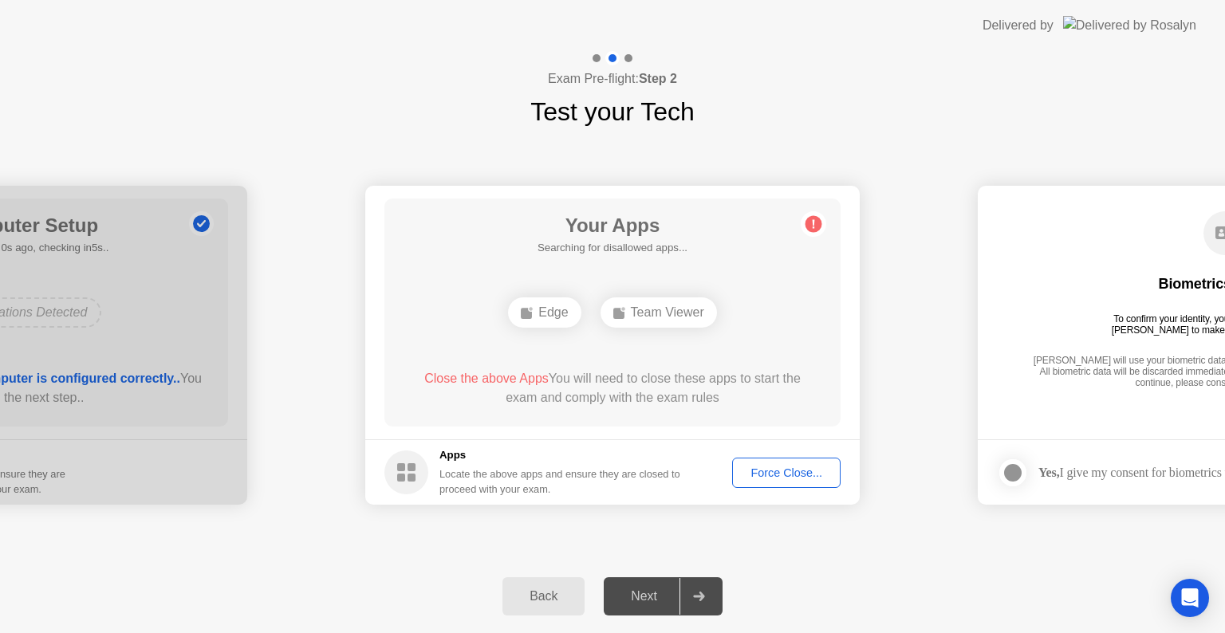
click at [791, 479] on div "Force Close..." at bounding box center [786, 473] width 97 height 13
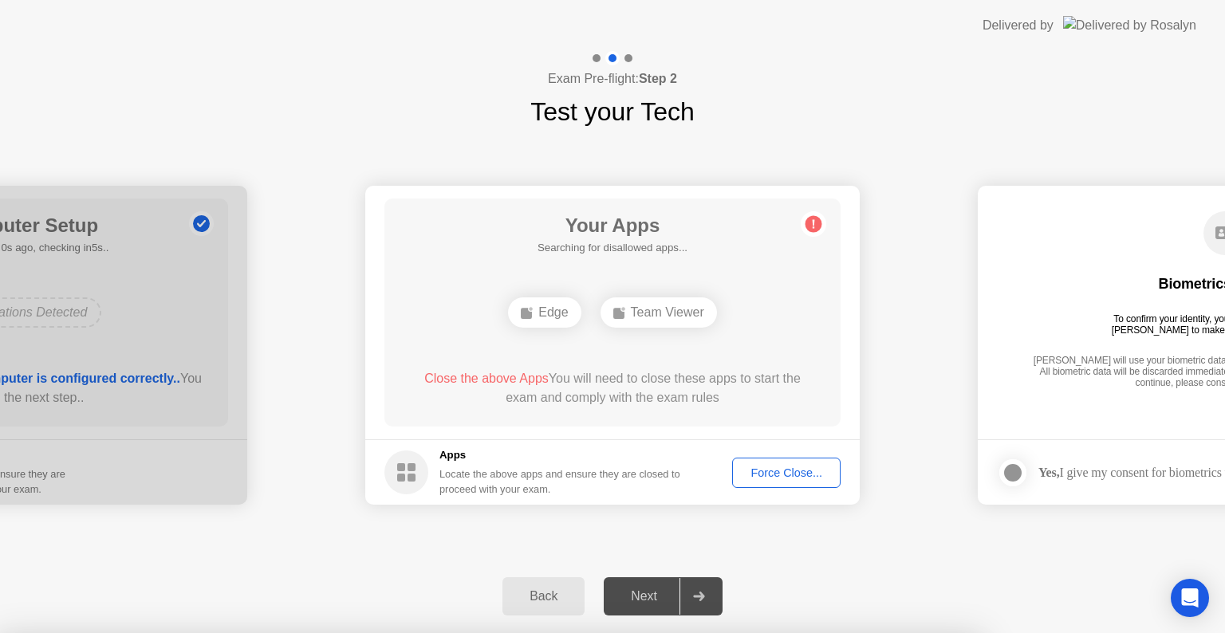
click at [988, 633] on div at bounding box center [612, 633] width 1225 height 0
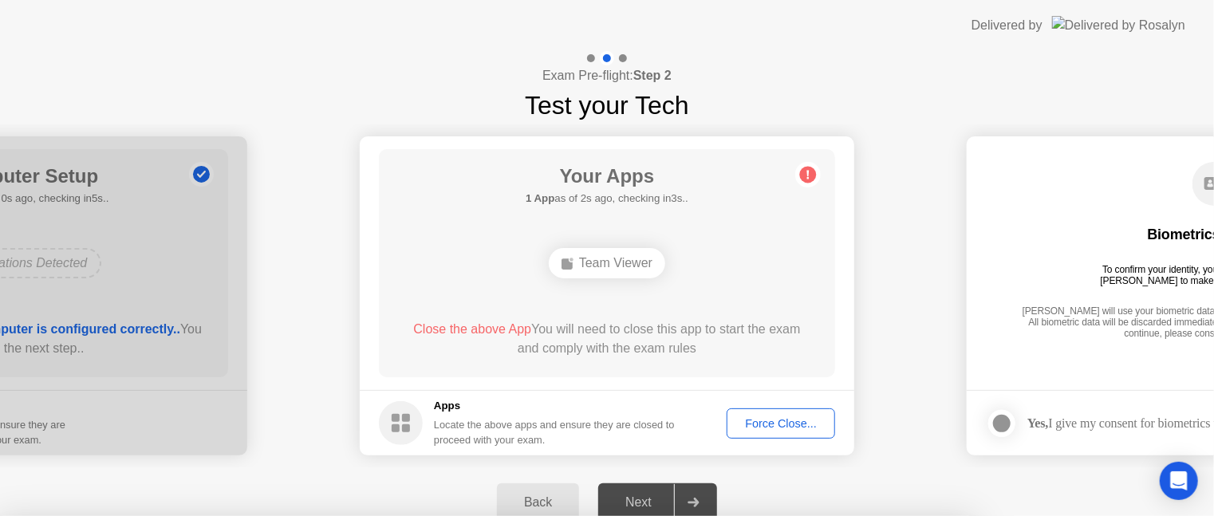
click at [247, 516] on div at bounding box center [607, 516] width 1214 height 0
click at [260, 516] on div at bounding box center [607, 516] width 1214 height 0
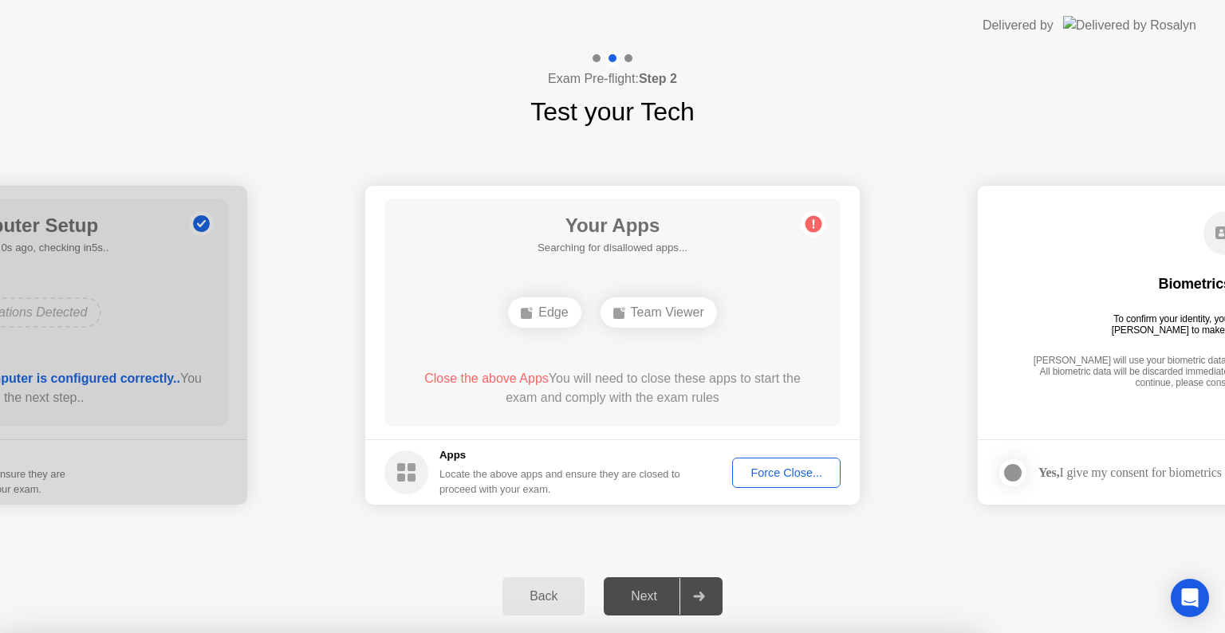
drag, startPoint x: 775, startPoint y: 632, endPoint x: 763, endPoint y: 559, distance: 73.5
click at [763, 633] on div at bounding box center [612, 633] width 1225 height 0
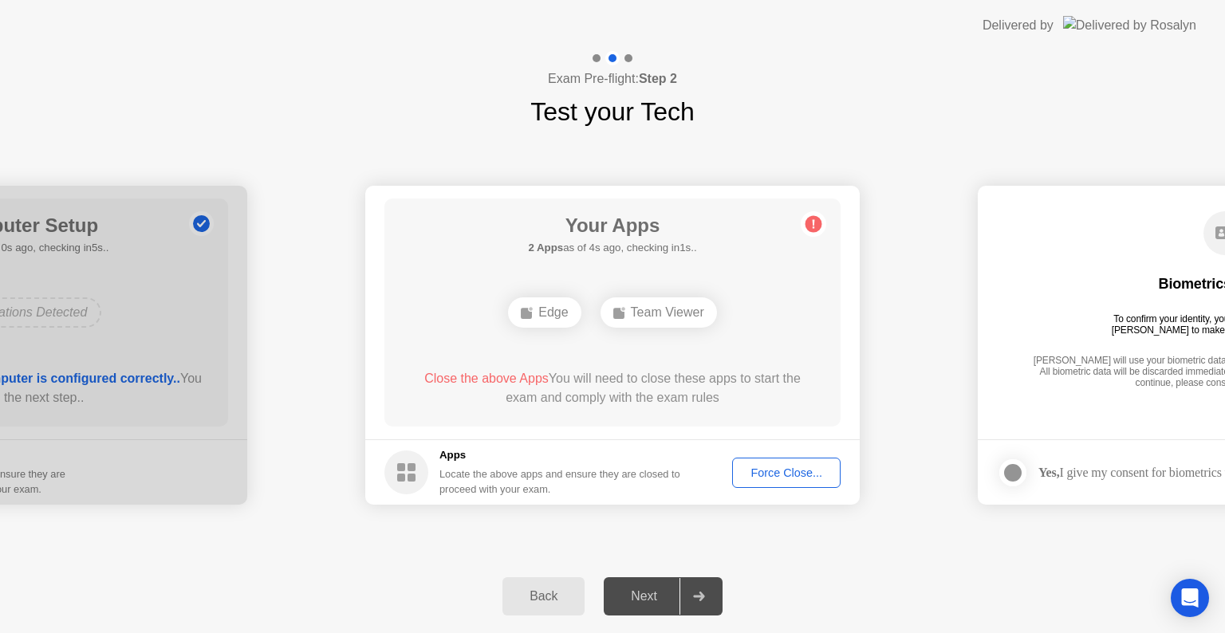
click at [562, 595] on div "Back" at bounding box center [543, 597] width 73 height 14
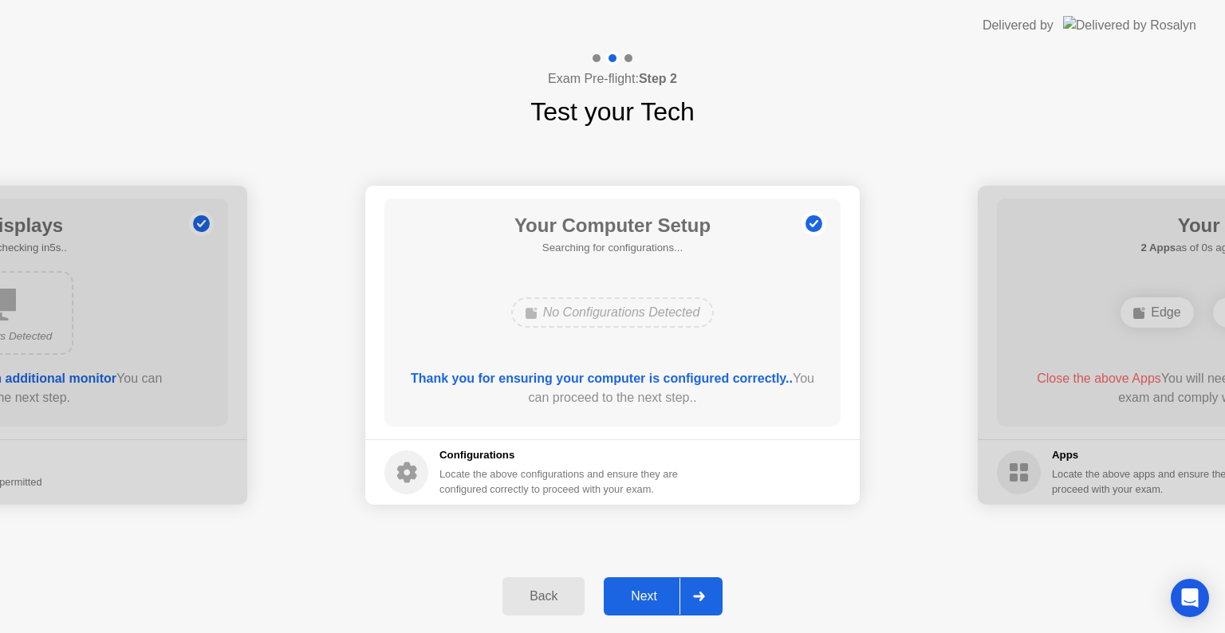
click at [562, 595] on div "Back" at bounding box center [543, 597] width 73 height 14
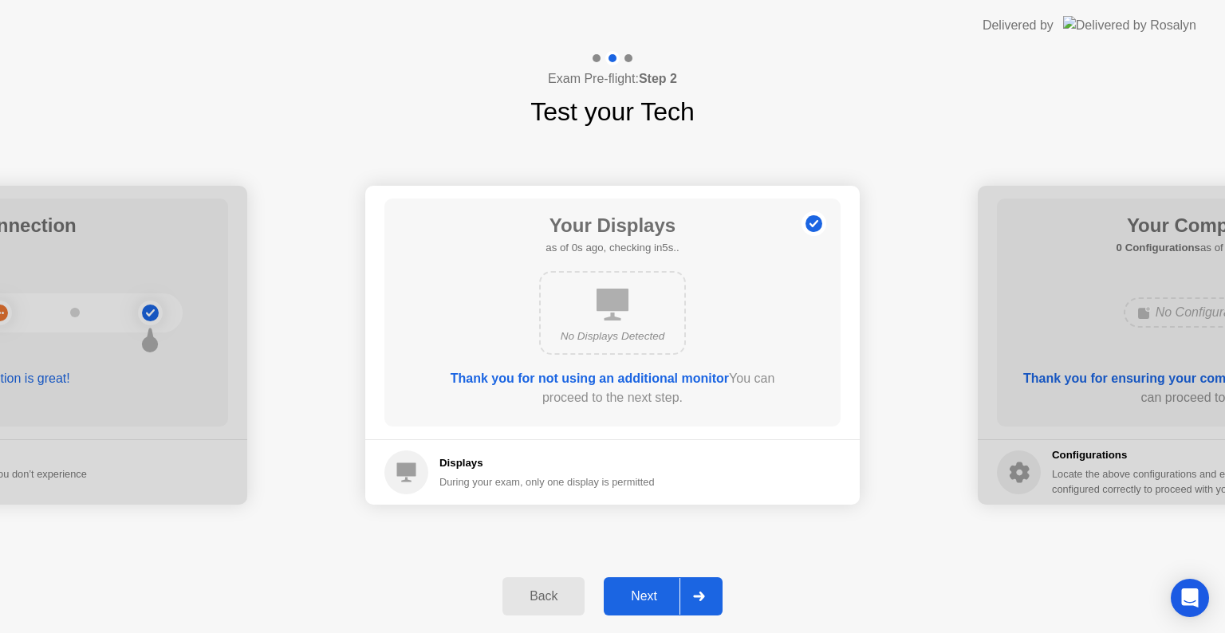
click at [562, 595] on div "Back" at bounding box center [543, 597] width 73 height 14
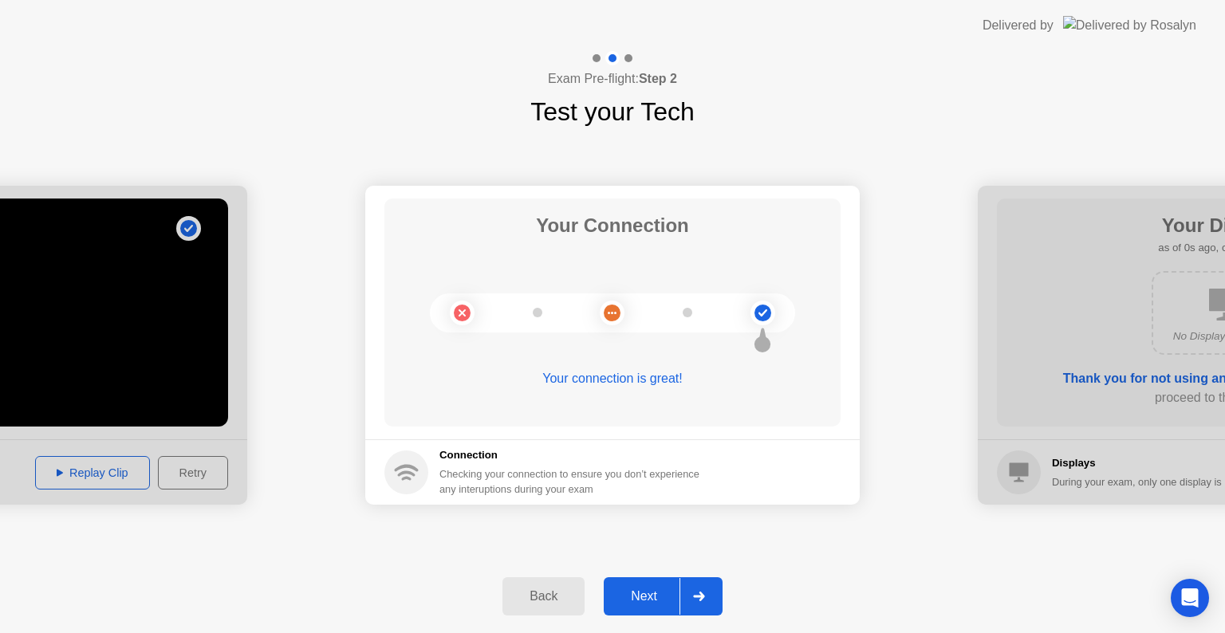
click at [562, 595] on div "Back" at bounding box center [543, 597] width 73 height 14
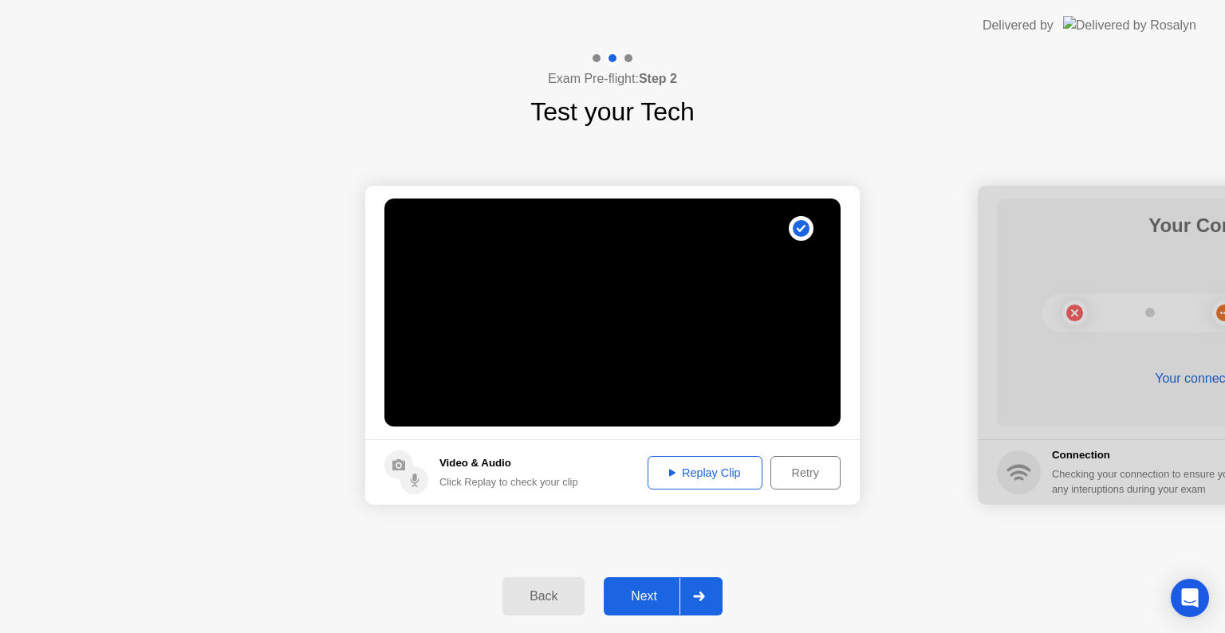
click at [562, 595] on div "Back" at bounding box center [543, 597] width 73 height 14
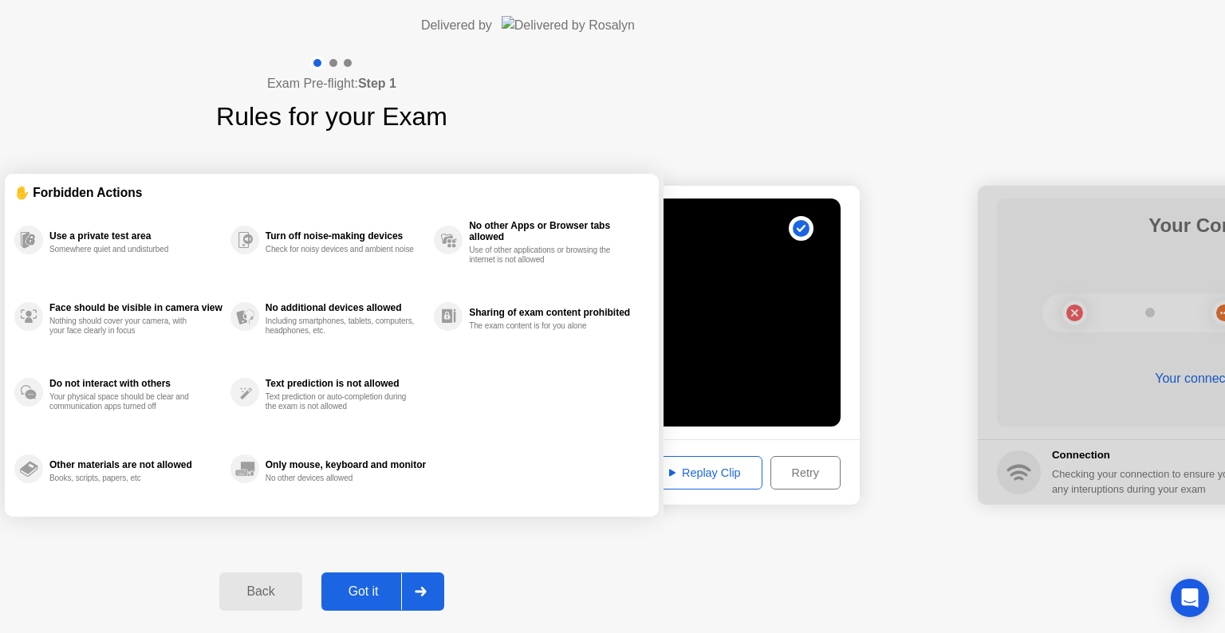
click at [297, 595] on div "Back" at bounding box center [260, 592] width 73 height 14
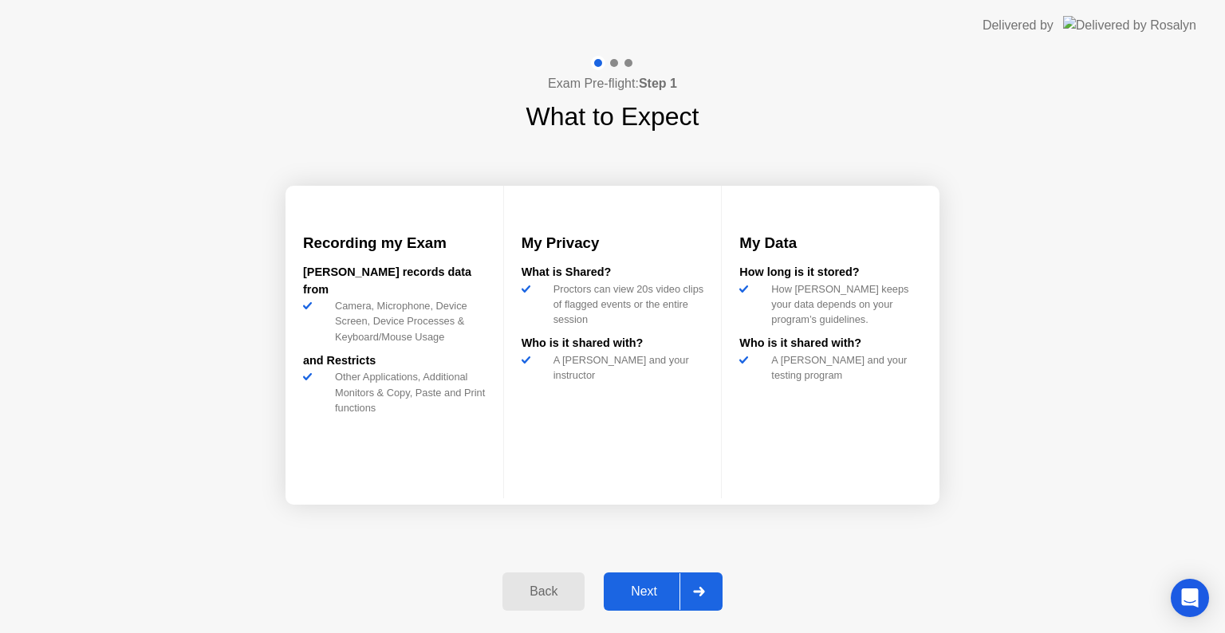
click at [653, 588] on div "Next" at bounding box center [644, 592] width 71 height 14
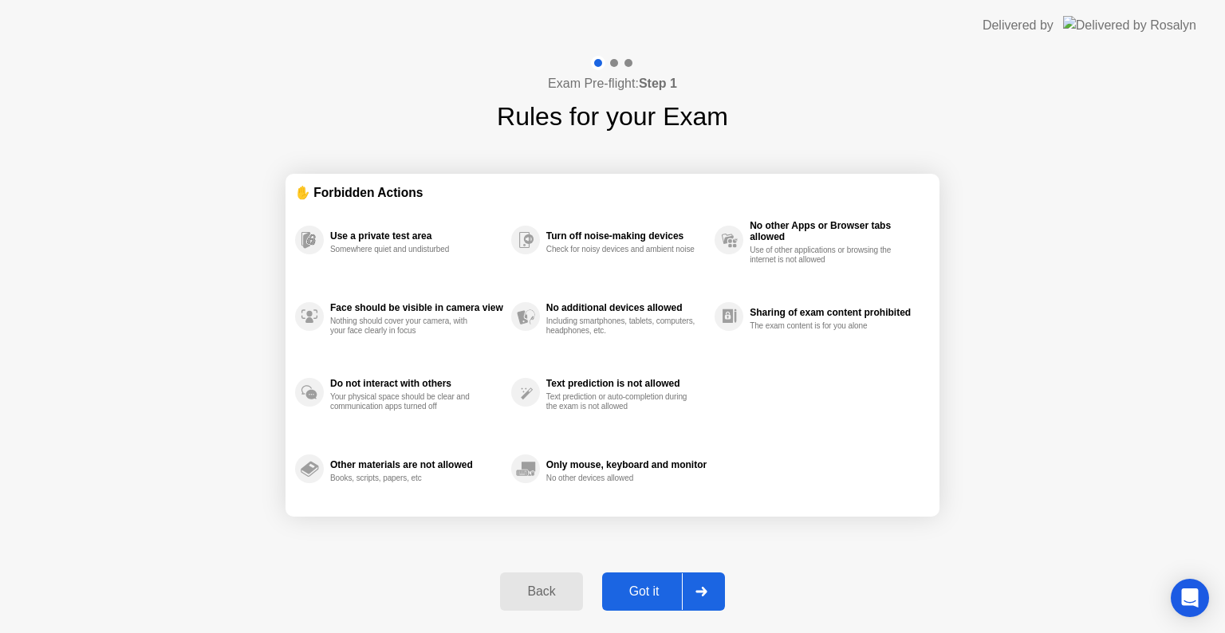
click at [653, 588] on div "Got it" at bounding box center [644, 592] width 75 height 14
select select "**********"
select select "*******"
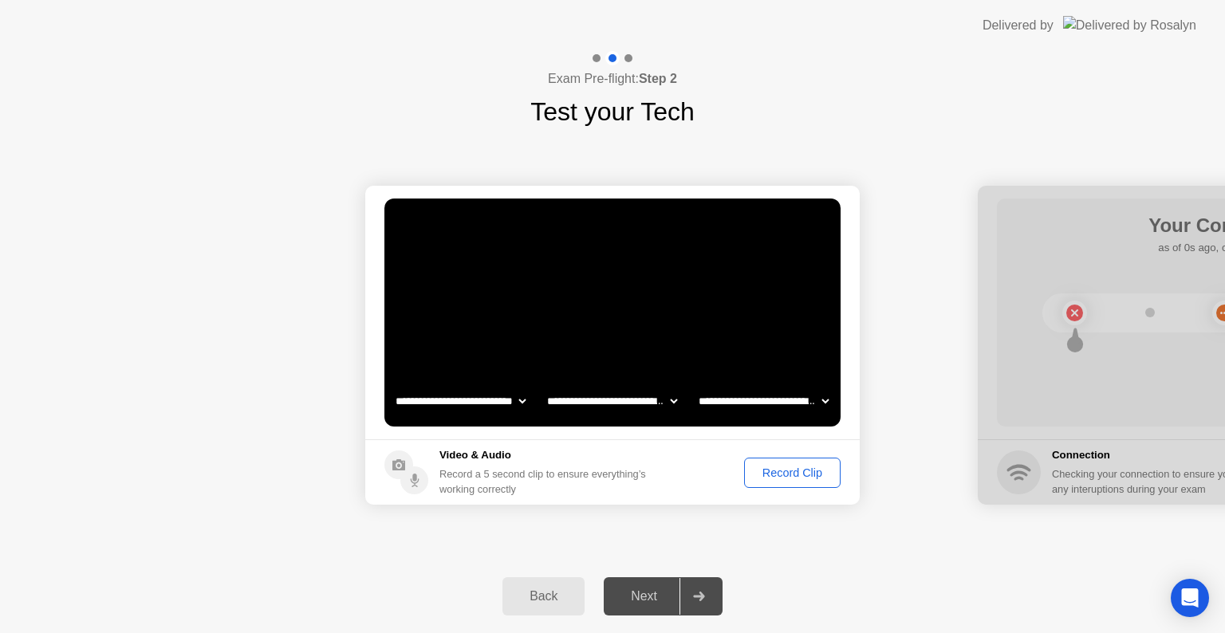
click at [653, 590] on div "Next" at bounding box center [644, 597] width 71 height 14
click at [798, 479] on div "Record Clip" at bounding box center [792, 473] width 85 height 13
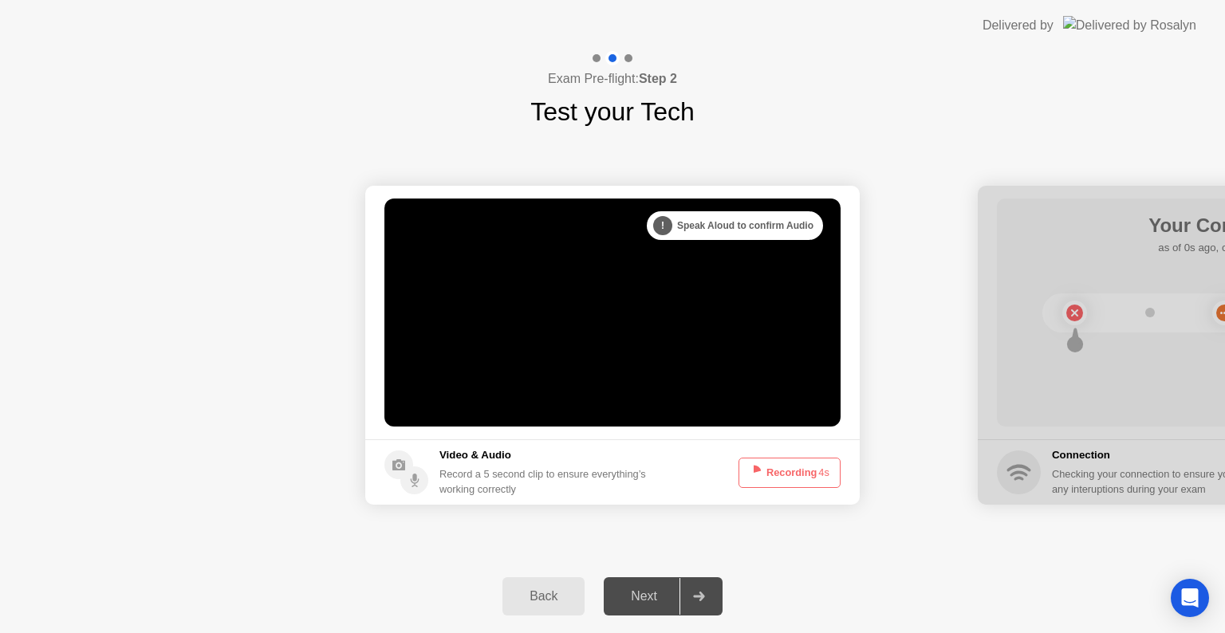
click at [798, 479] on button "Recording 4s" at bounding box center [790, 473] width 102 height 30
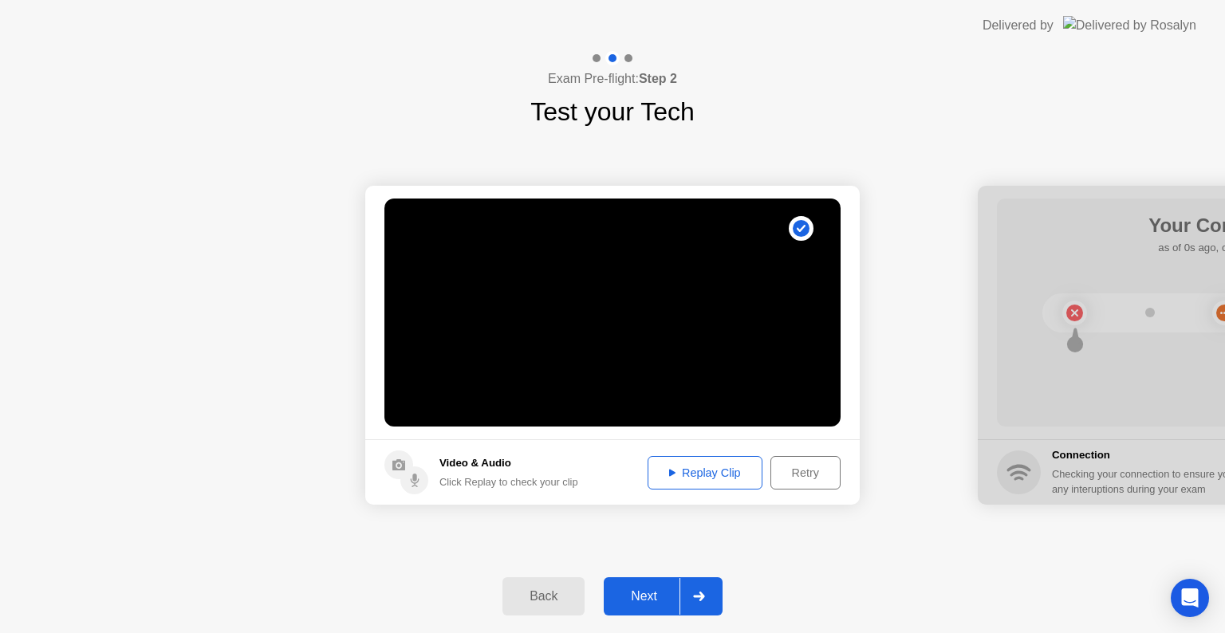
click at [630, 585] on button "Next" at bounding box center [663, 597] width 119 height 38
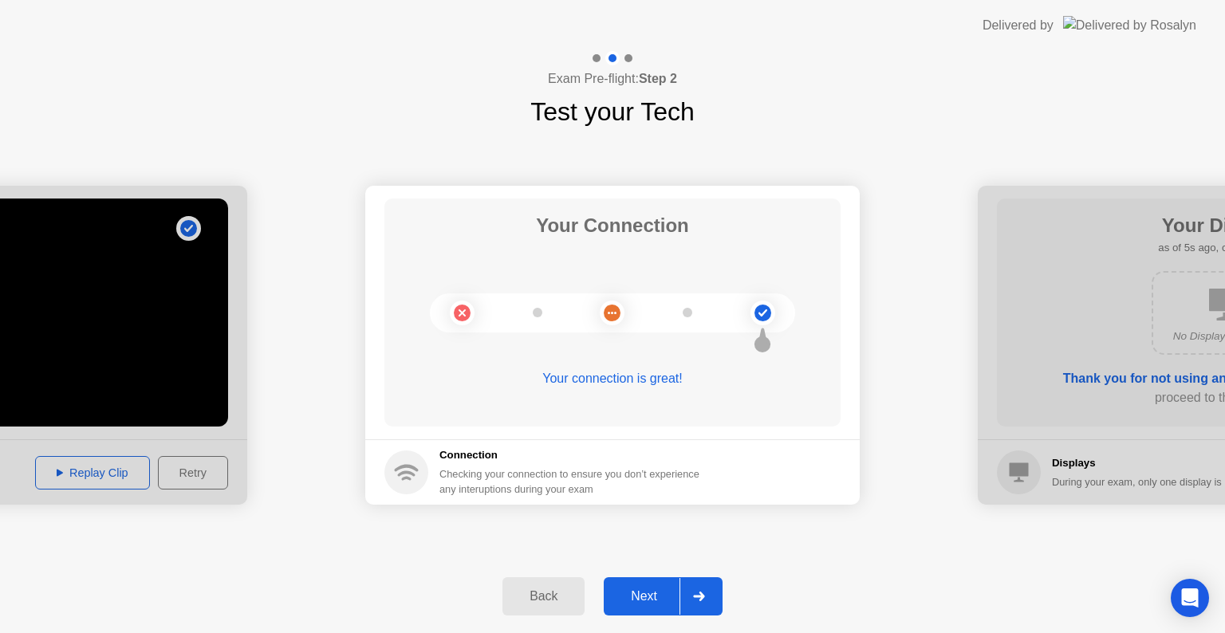
click at [653, 593] on div "Next" at bounding box center [644, 597] width 71 height 14
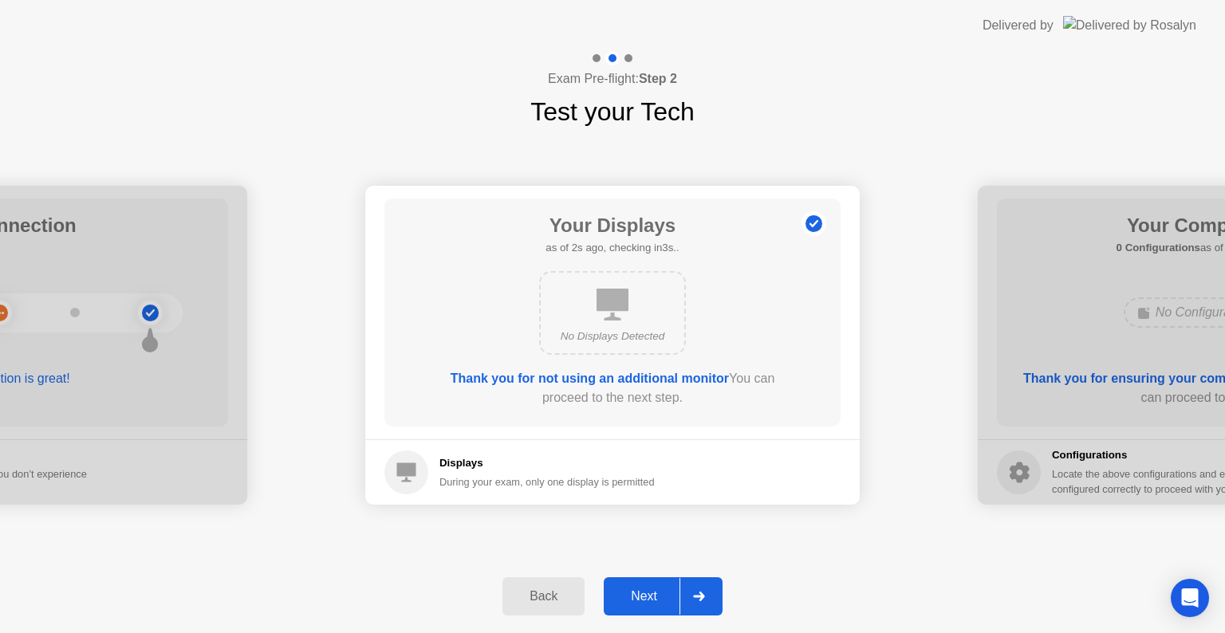
click at [653, 593] on div "Next" at bounding box center [644, 597] width 71 height 14
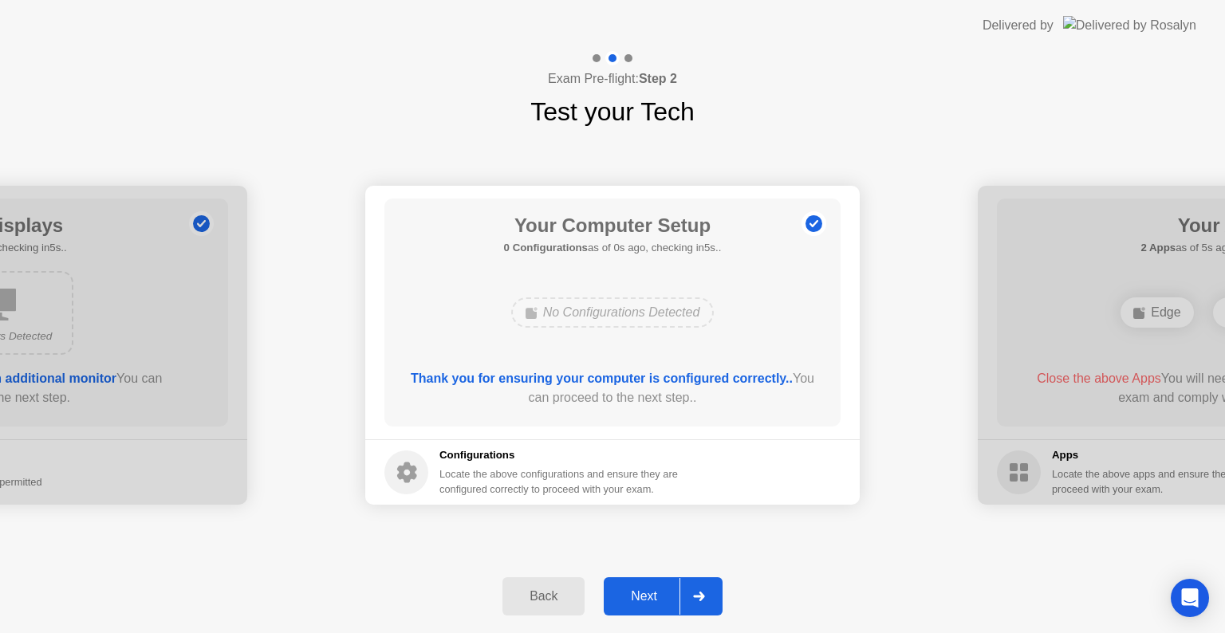
click at [653, 593] on div "Next" at bounding box center [644, 597] width 71 height 14
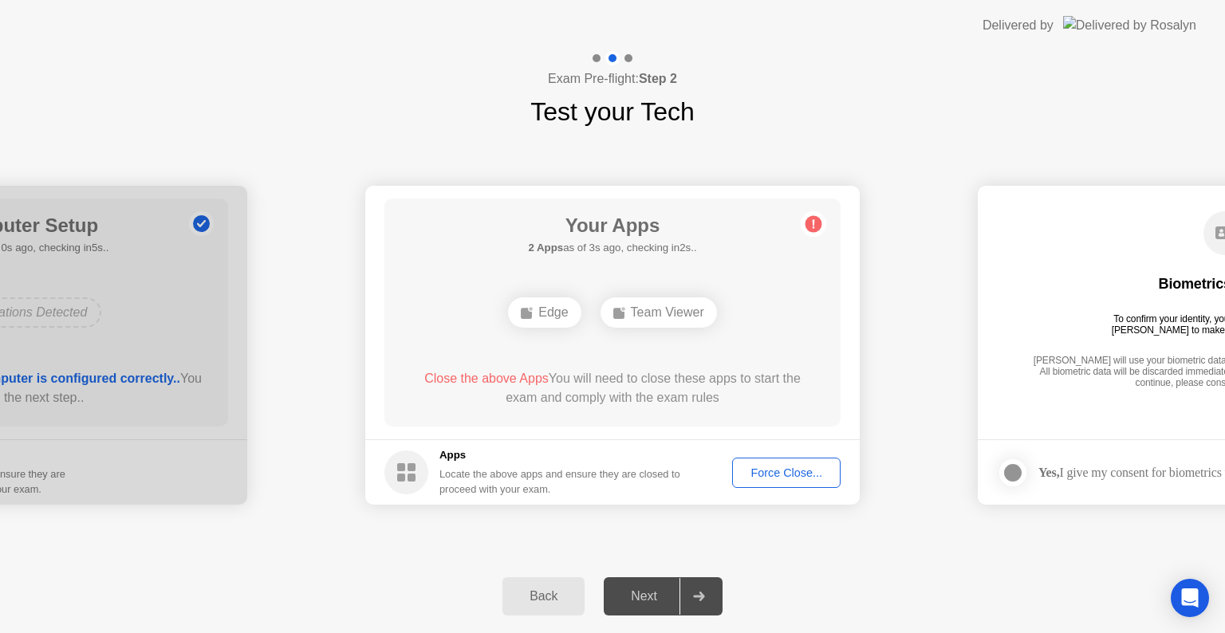
click at [405, 471] on circle at bounding box center [407, 473] width 44 height 44
click at [408, 475] on rect at bounding box center [412, 478] width 8 height 8
